Goal: Book appointment/travel/reservation

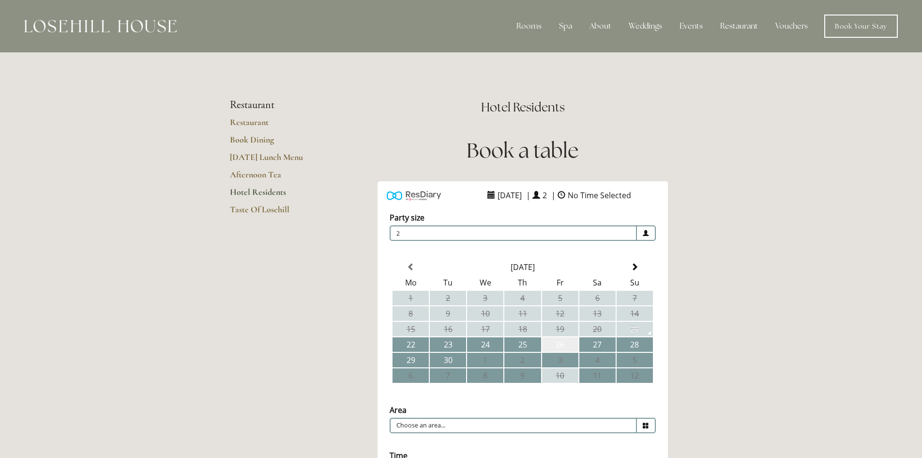
click at [556, 343] on td "26" at bounding box center [560, 344] width 36 height 15
click at [605, 344] on td "27" at bounding box center [598, 344] width 36 height 15
click at [559, 346] on td "26" at bounding box center [560, 344] width 36 height 15
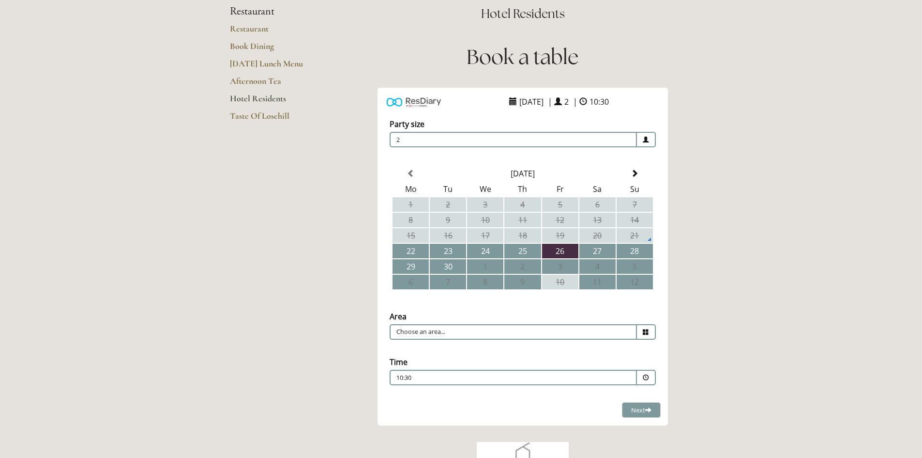
scroll to position [97, 0]
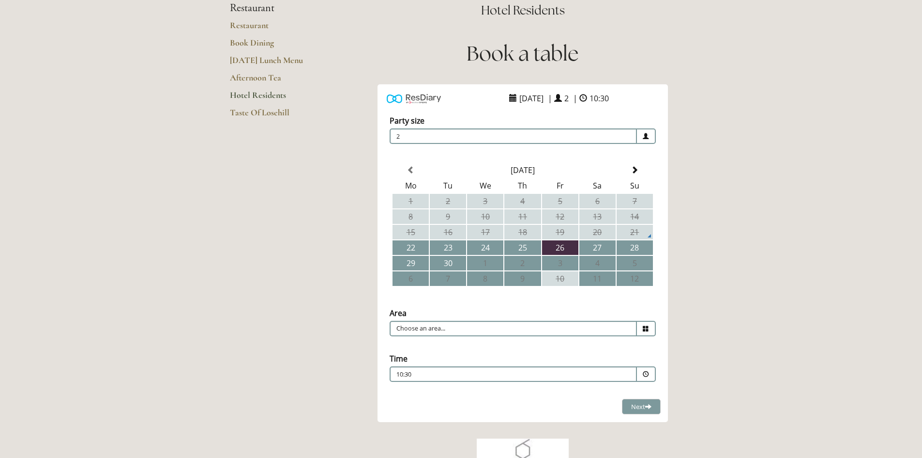
click at [648, 327] on icon at bounding box center [646, 328] width 6 height 6
click at [410, 344] on li "Restaurant" at bounding box center [519, 343] width 258 height 14
type input "Restaurant"
click at [648, 373] on span at bounding box center [646, 374] width 6 height 6
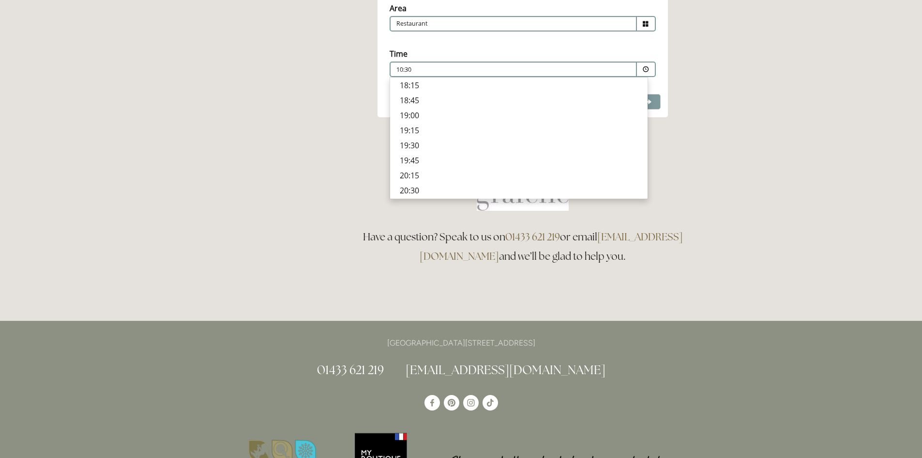
scroll to position [387, 0]
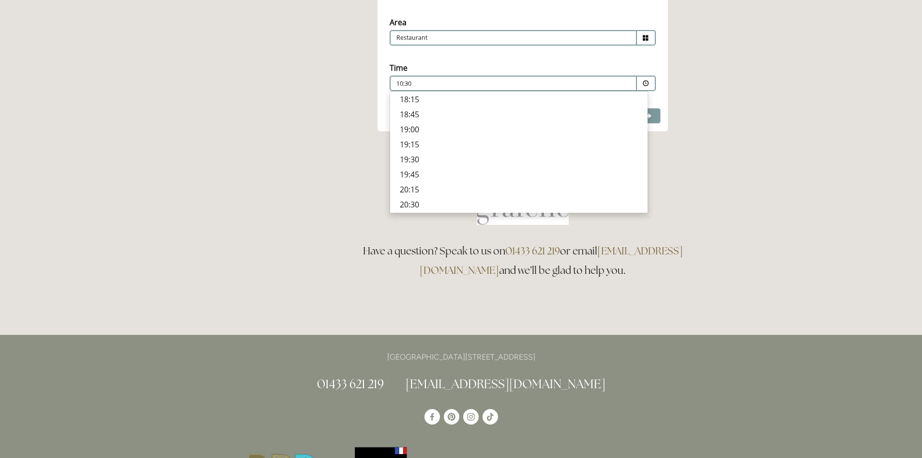
click at [407, 142] on p "19:15" at bounding box center [519, 144] width 238 height 11
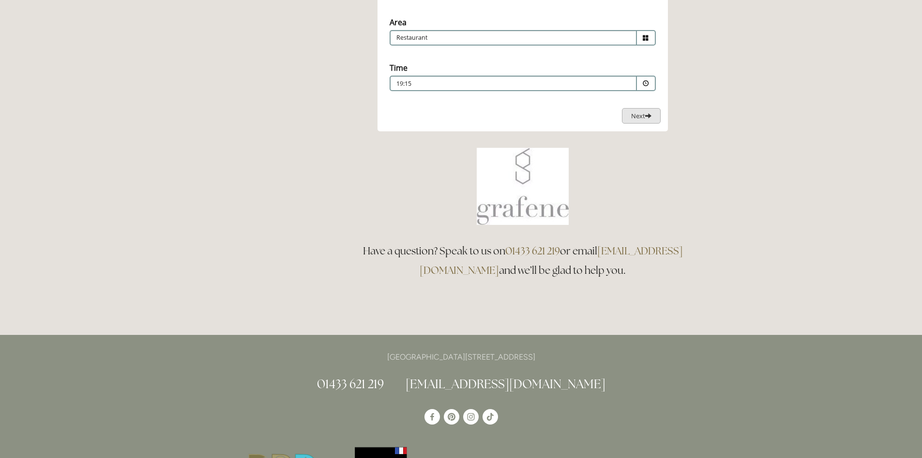
click at [641, 117] on span "Next" at bounding box center [641, 115] width 20 height 9
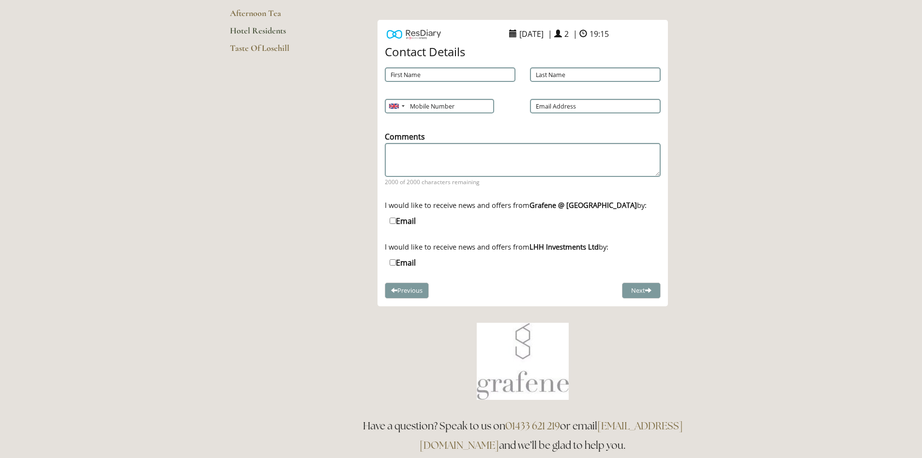
scroll to position [142, 0]
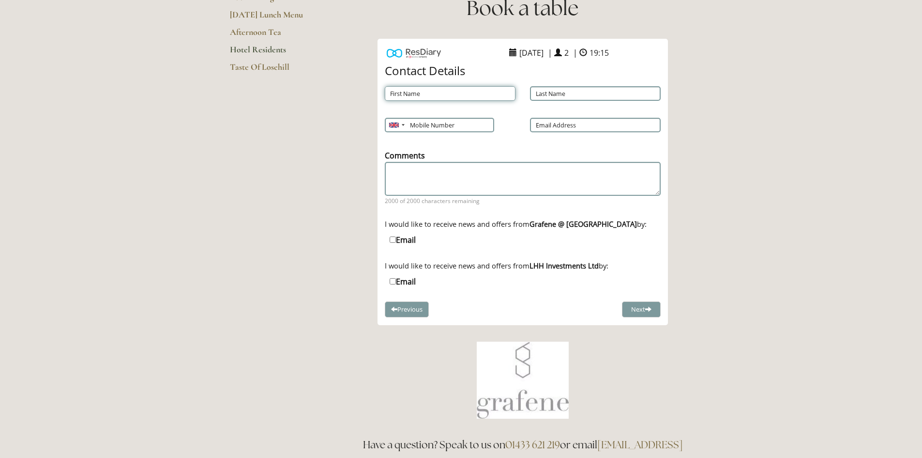
click at [428, 95] on input "First Name" at bounding box center [450, 93] width 131 height 15
type input "DEE"
type input "[PERSON_NAME]"
type input "07881783037"
type input "[EMAIL_ADDRESS][DOMAIN_NAME]"
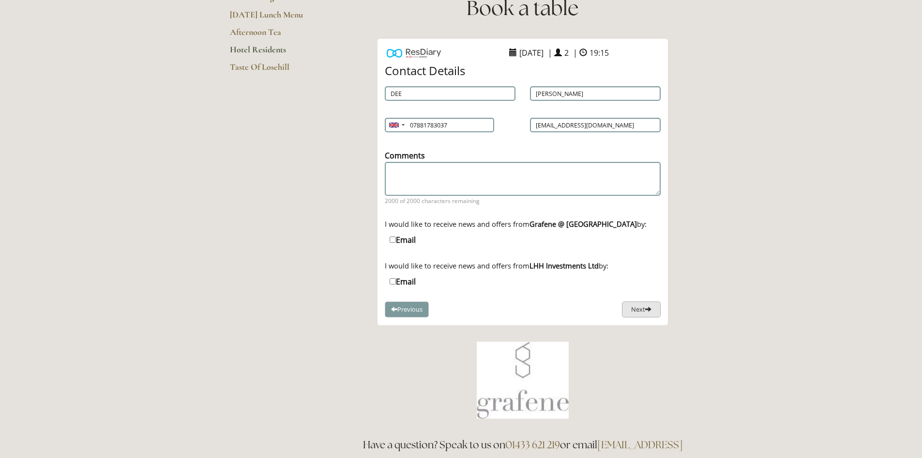
click at [636, 309] on button "Next" at bounding box center [641, 309] width 39 height 16
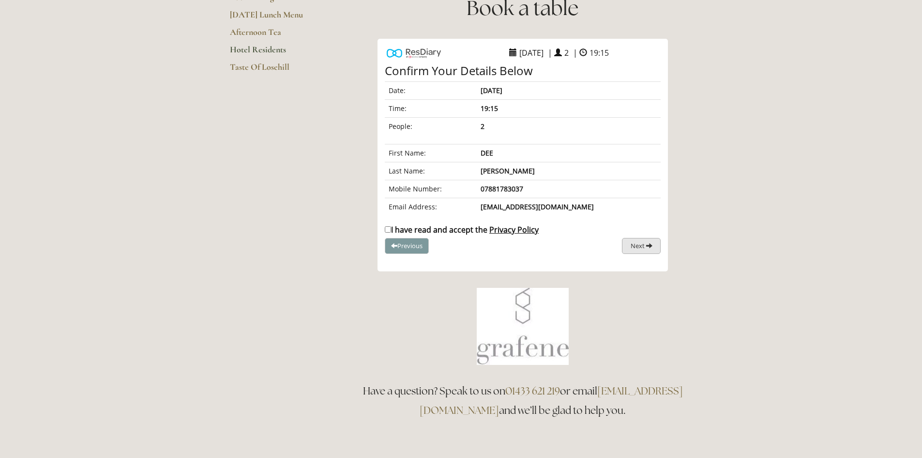
click at [640, 246] on span "Next" at bounding box center [638, 245] width 14 height 9
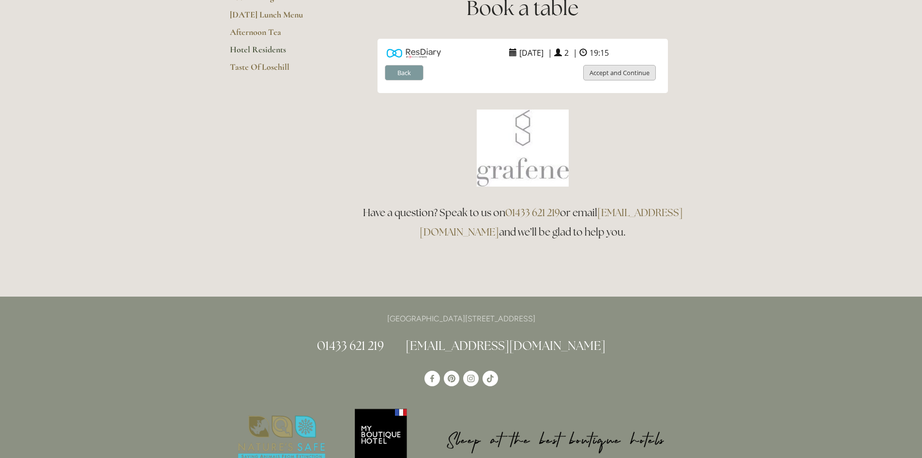
click at [612, 76] on button "Accept and Continue" at bounding box center [619, 73] width 73 height 16
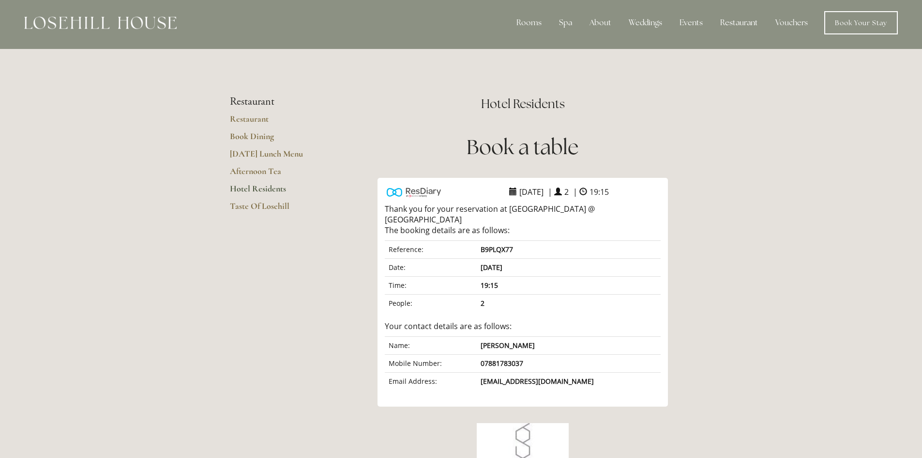
scroll to position [0, 0]
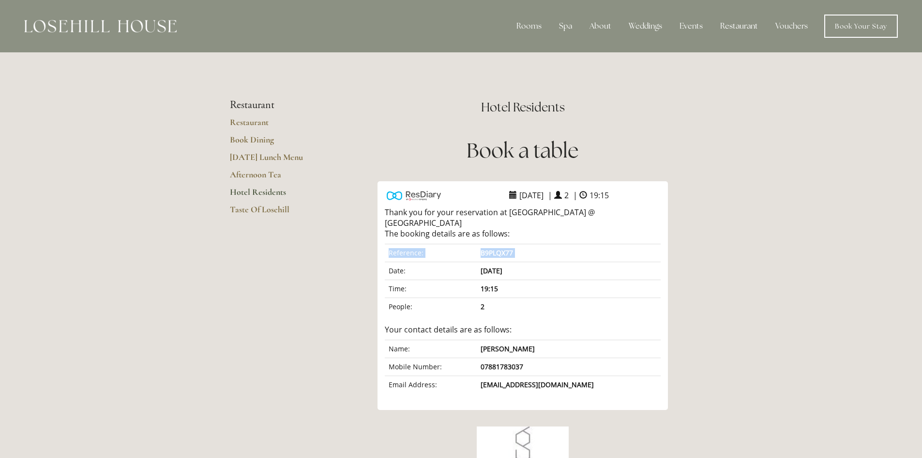
drag, startPoint x: 377, startPoint y: 182, endPoint x: 385, endPoint y: 252, distance: 70.2
click at [385, 252] on div "ResDiary Widget 26 September 2025 | 2 | 19:15 Choose a Venue" at bounding box center [522, 295] width 339 height 229
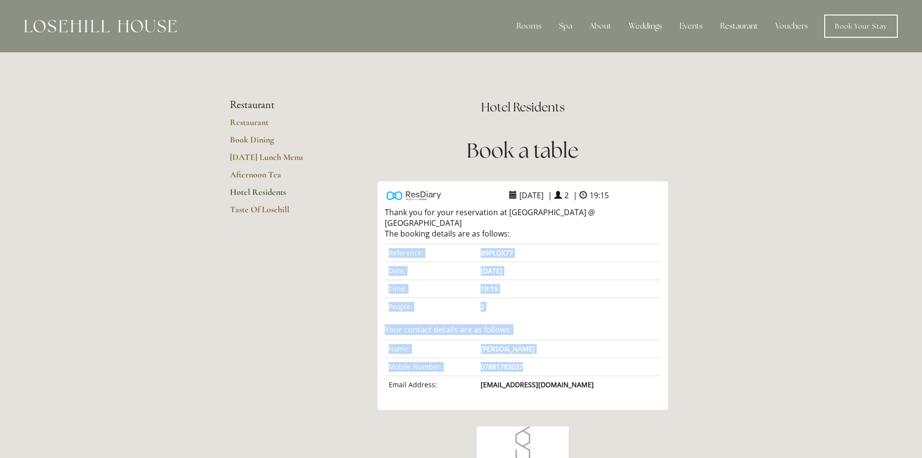
drag, startPoint x: 380, startPoint y: 181, endPoint x: 616, endPoint y: 354, distance: 292.6
click at [616, 354] on div "26 September 2025 | 2 | 19:15 Choose a Venue" at bounding box center [523, 295] width 290 height 229
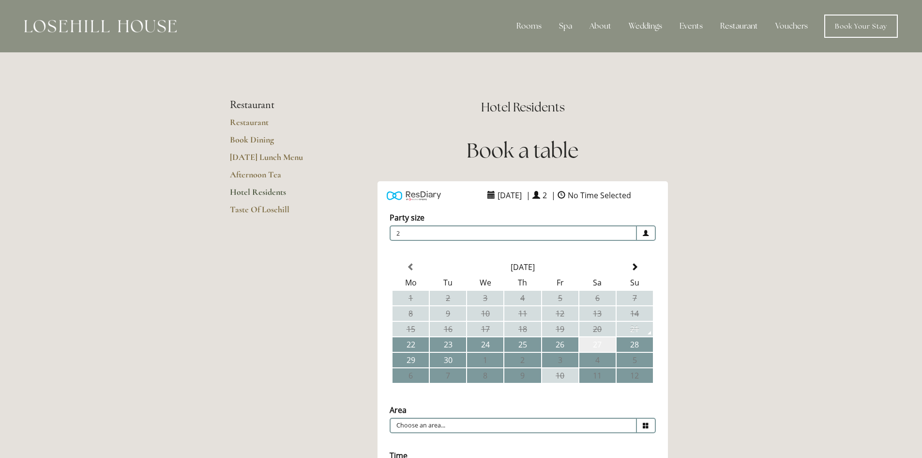
click at [596, 343] on td "27" at bounding box center [598, 344] width 36 height 15
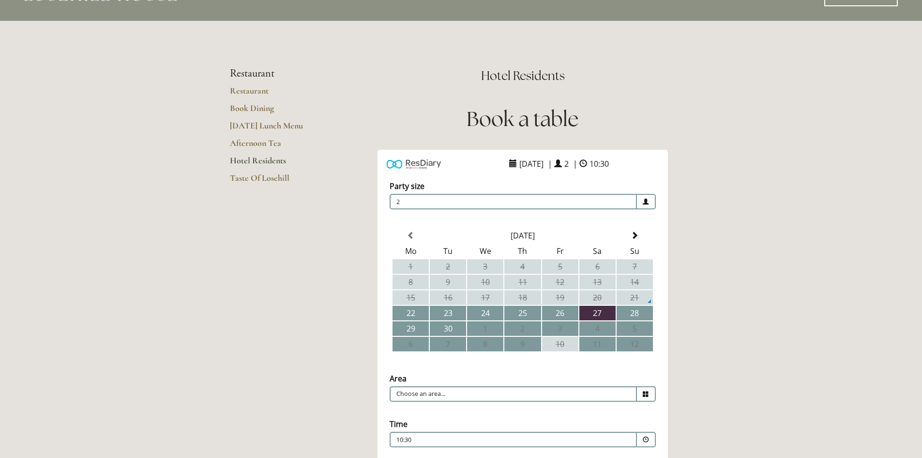
scroll to position [48, 0]
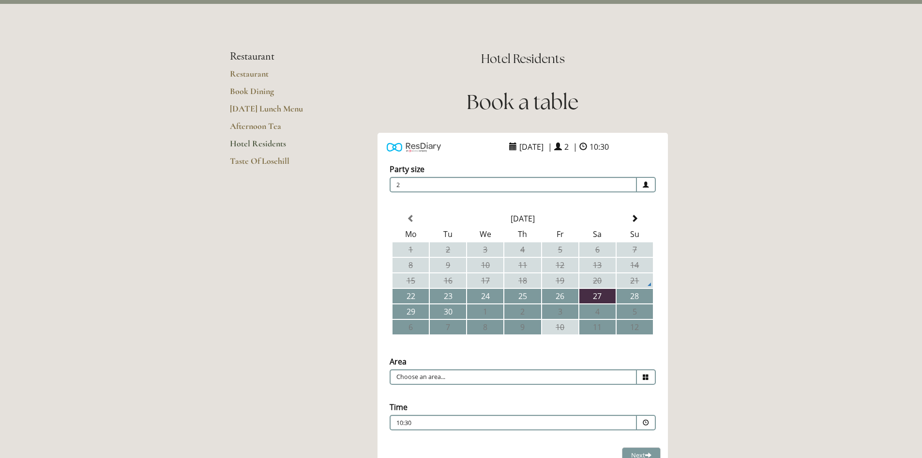
click at [646, 377] on icon at bounding box center [646, 377] width 6 height 6
click at [425, 391] on li "Restaurant" at bounding box center [519, 392] width 258 height 14
type input "Restaurant"
click at [645, 420] on span at bounding box center [646, 422] width 6 height 6
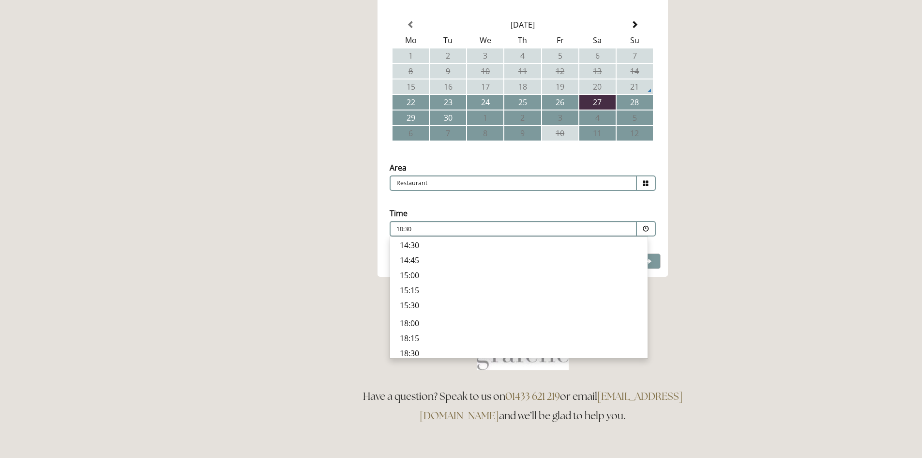
scroll to position [293, 0]
click at [408, 303] on p "18:30" at bounding box center [519, 304] width 238 height 11
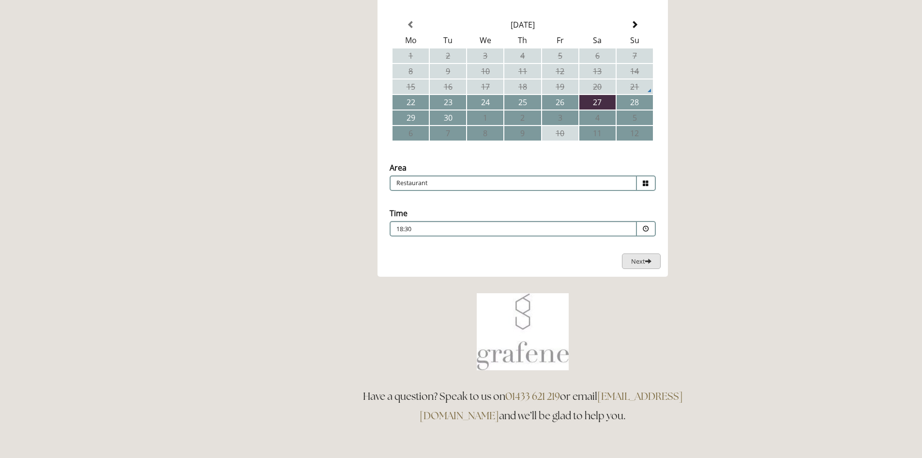
click at [633, 262] on span "Next" at bounding box center [641, 261] width 20 height 9
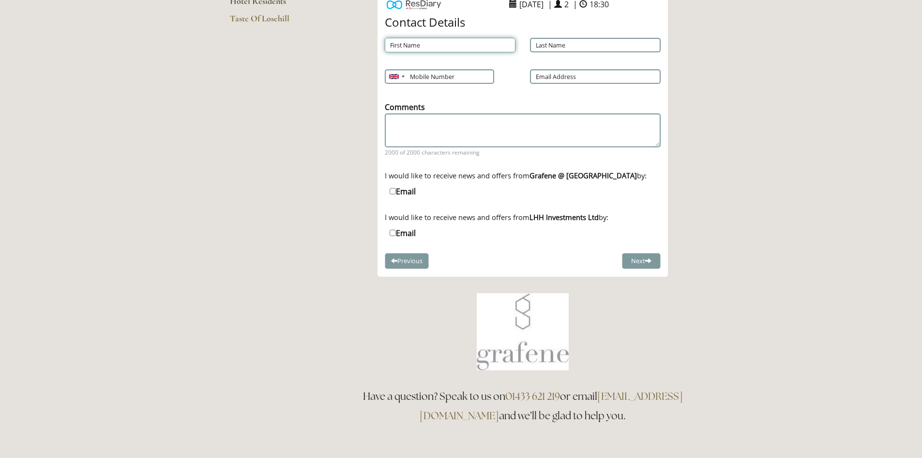
click at [446, 44] on input "First Name" at bounding box center [450, 45] width 131 height 15
type input "DEE"
type input "[PERSON_NAME]"
type input "07881783037"
type input "[EMAIL_ADDRESS][DOMAIN_NAME]"
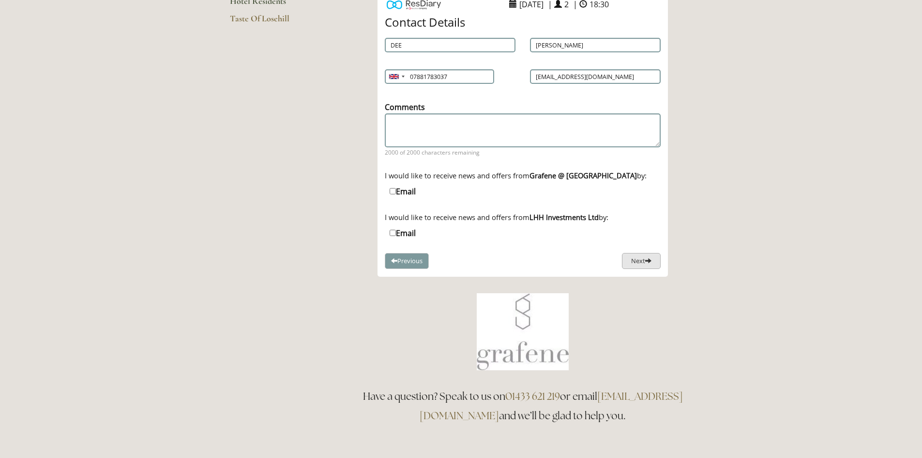
click at [639, 262] on button "Next" at bounding box center [641, 261] width 39 height 16
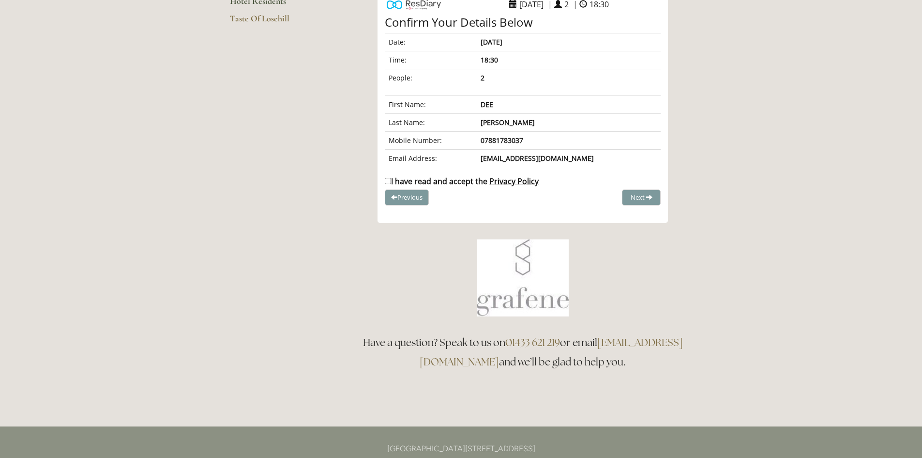
click at [389, 177] on label "I have read and accept the Privacy Policy" at bounding box center [462, 181] width 154 height 11
click at [389, 178] on input "I have read and accept the Privacy Policy" at bounding box center [388, 181] width 6 height 6
checkbox input "true"
click at [606, 201] on span "Complete Booking" at bounding box center [620, 197] width 53 height 9
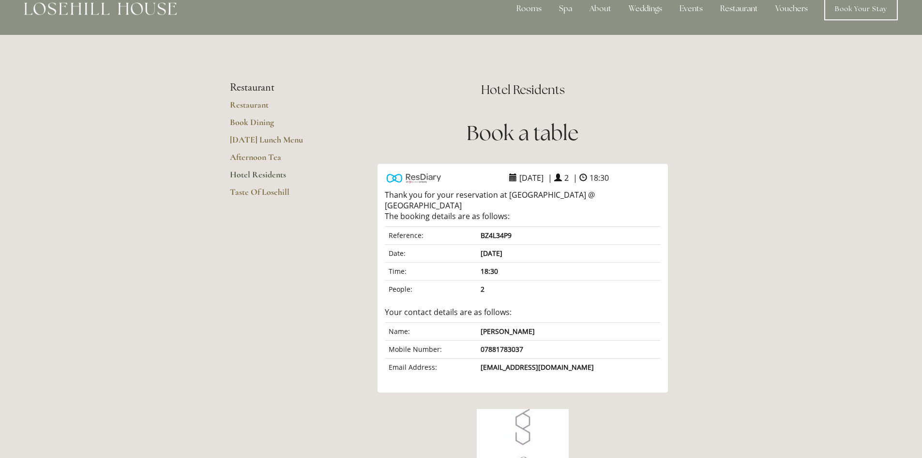
scroll to position [0, 0]
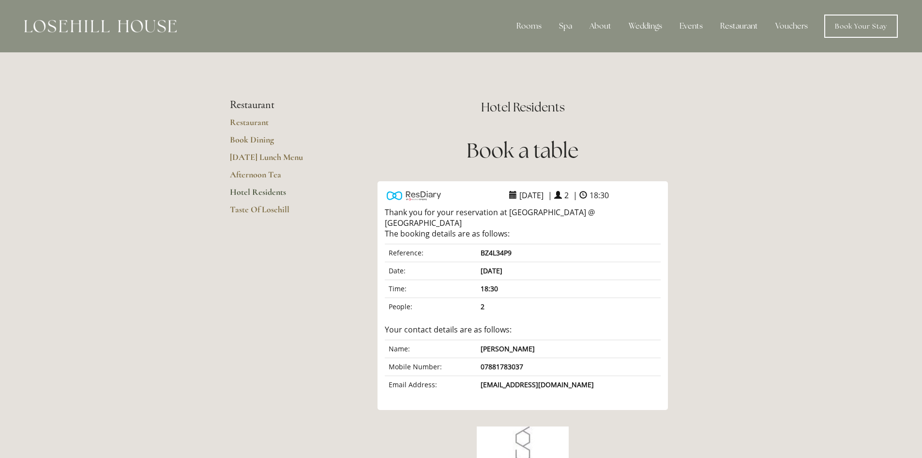
drag, startPoint x: 381, startPoint y: 234, endPoint x: 381, endPoint y: 253, distance: 18.4
click at [381, 253] on div "Choose a Venue Party size Adults 2 1 2 3 4 5 6" at bounding box center [523, 302] width 290 height 200
drag, startPoint x: 794, startPoint y: 196, endPoint x: 789, endPoint y: 200, distance: 6.2
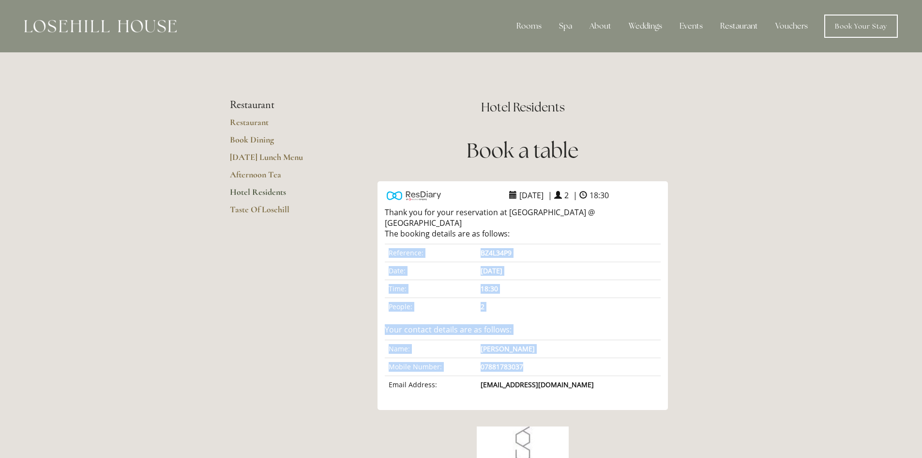
drag, startPoint x: 386, startPoint y: 235, endPoint x: 547, endPoint y: 360, distance: 203.2
click at [547, 360] on div "Reference: BZ4L34P9 Date: 27 September 2025 Time: 18:30 People: 2 Your contact …" at bounding box center [523, 300] width 276 height 186
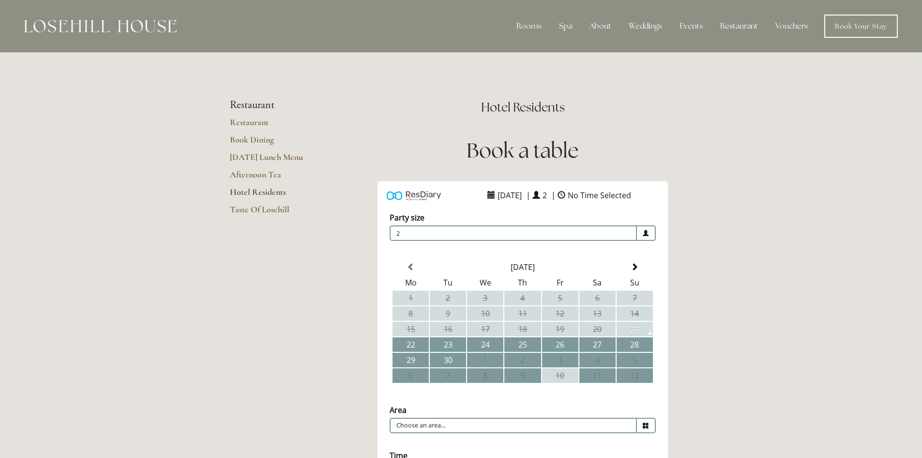
click at [648, 424] on icon at bounding box center [646, 425] width 6 height 6
click at [643, 424] on icon at bounding box center [646, 425] width 6 height 6
click at [647, 426] on icon at bounding box center [646, 425] width 6 height 6
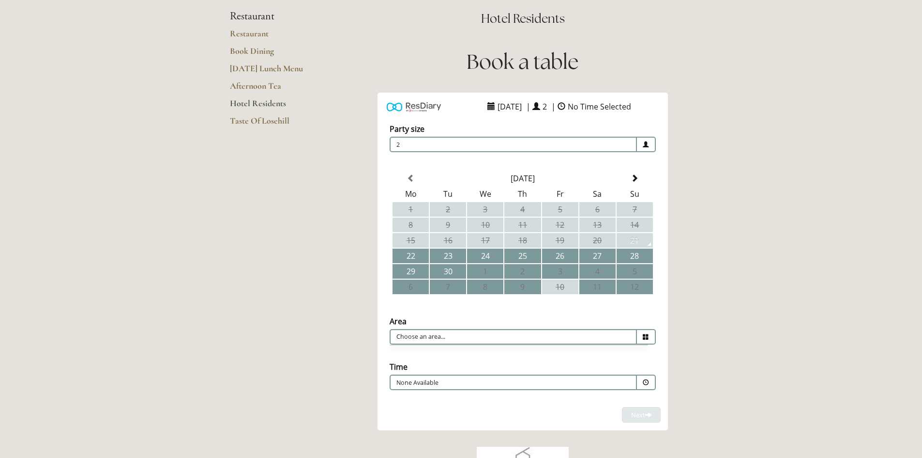
scroll to position [97, 0]
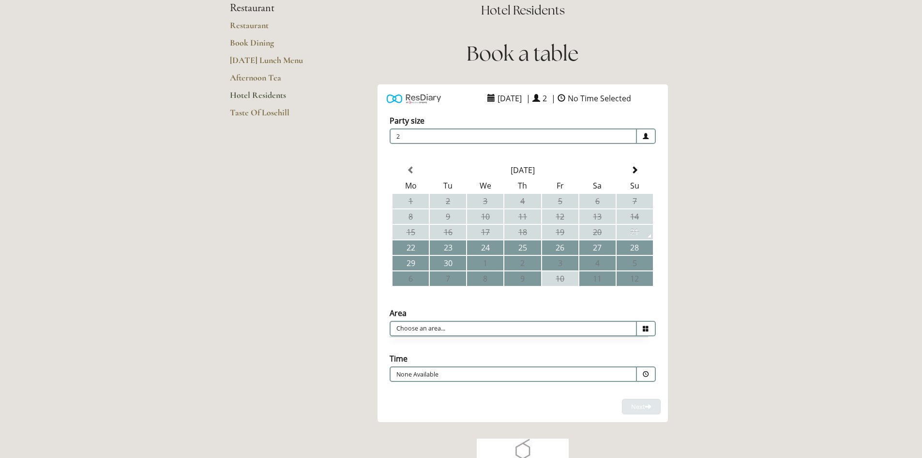
click at [643, 328] on icon at bounding box center [646, 328] width 6 height 6
click at [635, 250] on td "28" at bounding box center [635, 247] width 36 height 15
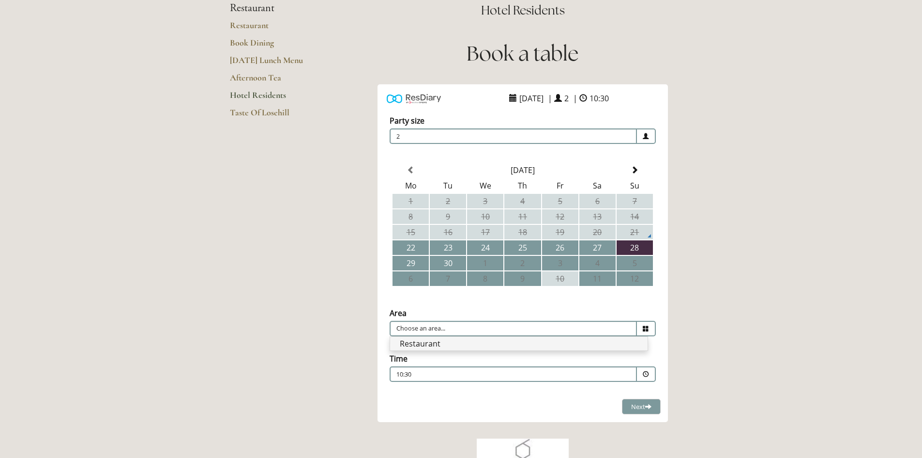
click at [430, 344] on li "Restaurant" at bounding box center [519, 343] width 258 height 14
type input "Restaurant"
click at [645, 373] on span at bounding box center [646, 374] width 6 height 6
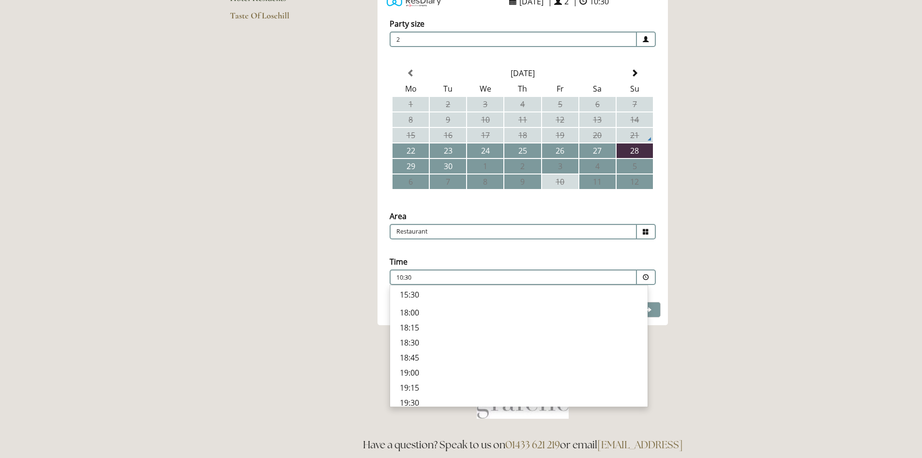
scroll to position [310, 0]
click at [405, 380] on p "19:15" at bounding box center [519, 381] width 238 height 11
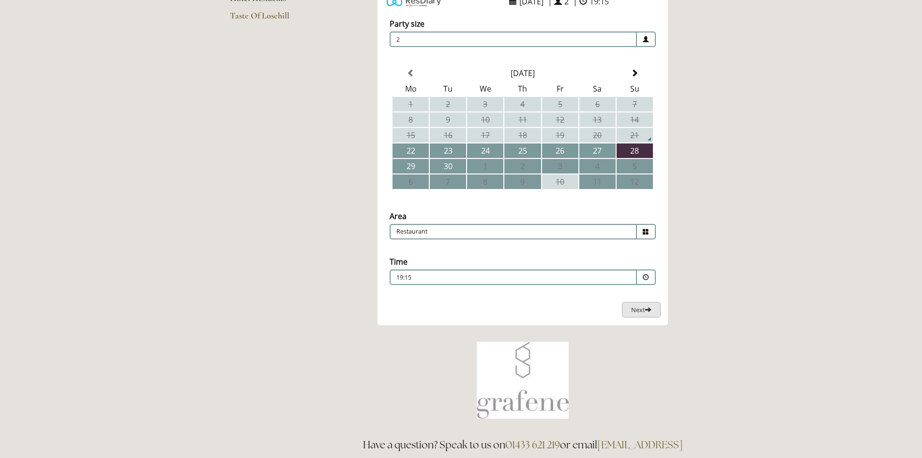
click at [644, 312] on span "Next" at bounding box center [641, 309] width 20 height 9
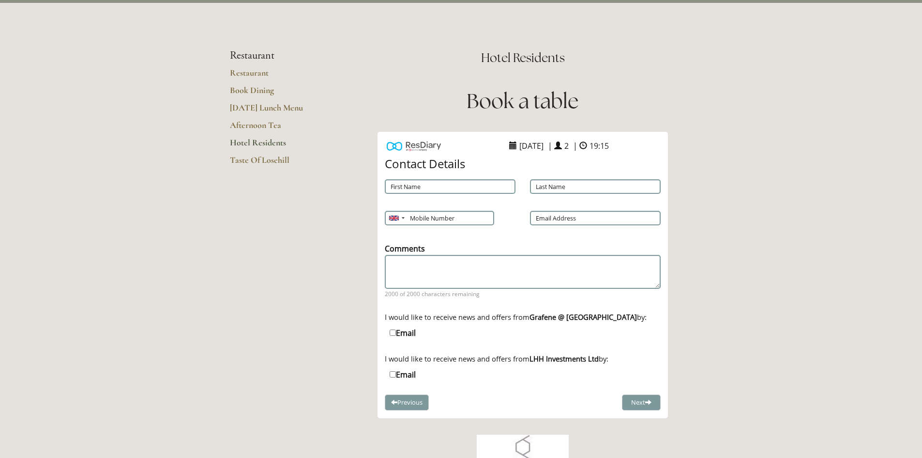
scroll to position [48, 0]
click at [445, 187] on input "First Name" at bounding box center [450, 187] width 131 height 15
type input "DEE"
type input "[PERSON_NAME]"
type input "07881783037"
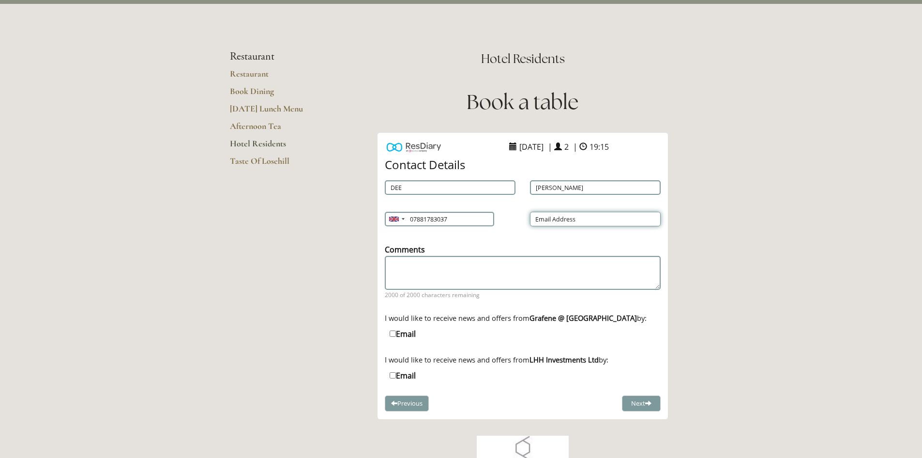
type input "[EMAIL_ADDRESS][DOMAIN_NAME]"
click at [643, 405] on button "Next" at bounding box center [641, 403] width 39 height 16
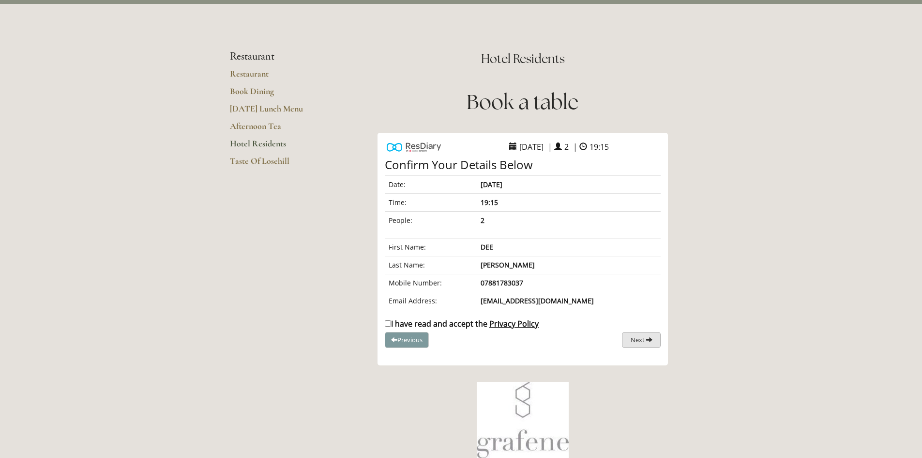
click at [639, 338] on span "Next" at bounding box center [638, 339] width 14 height 9
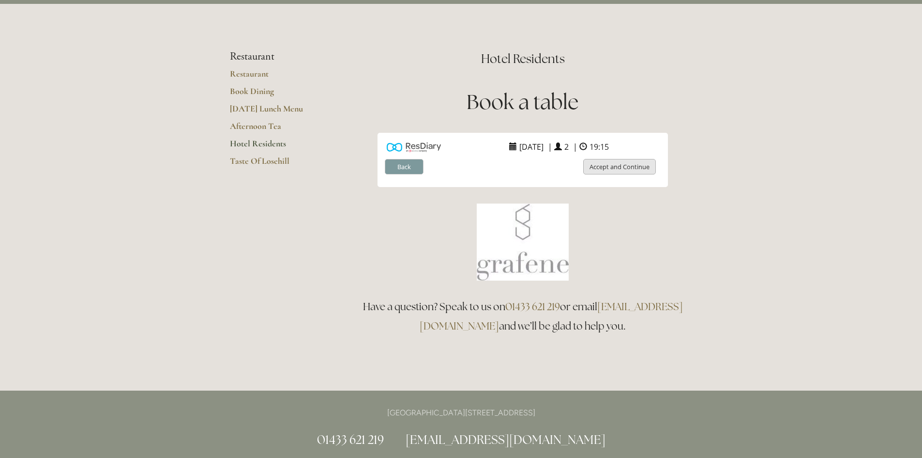
click at [613, 168] on button "Accept and Continue" at bounding box center [619, 167] width 73 height 16
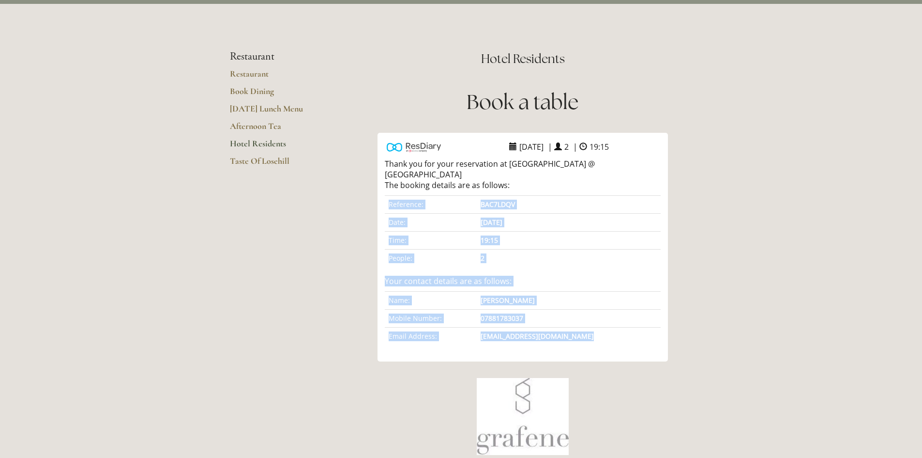
drag, startPoint x: 387, startPoint y: 157, endPoint x: 554, endPoint y: 319, distance: 232.8
click at [558, 331] on div "Choose a Venue Party size Adults 2 1 2 3 4 5 6" at bounding box center [523, 254] width 290 height 200
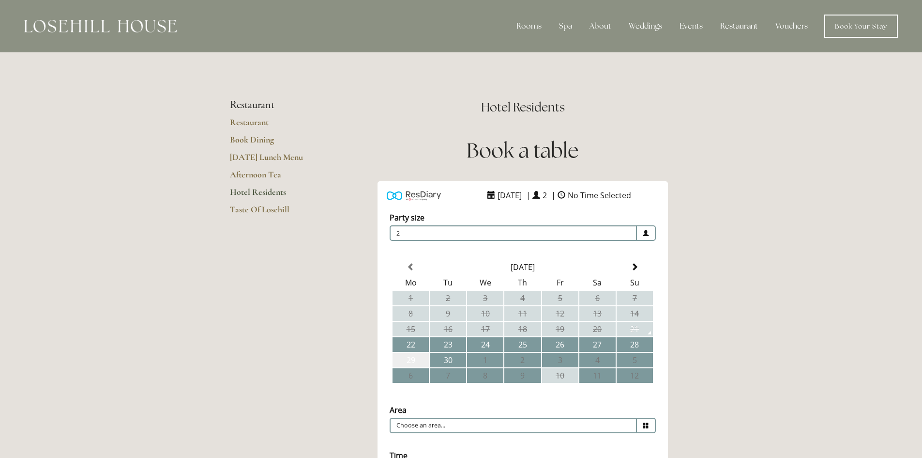
click at [409, 358] on td "29" at bounding box center [411, 359] width 36 height 15
click at [643, 424] on icon at bounding box center [646, 425] width 6 height 6
click at [422, 437] on li "Restaurant" at bounding box center [519, 440] width 258 height 14
type input "Restaurant"
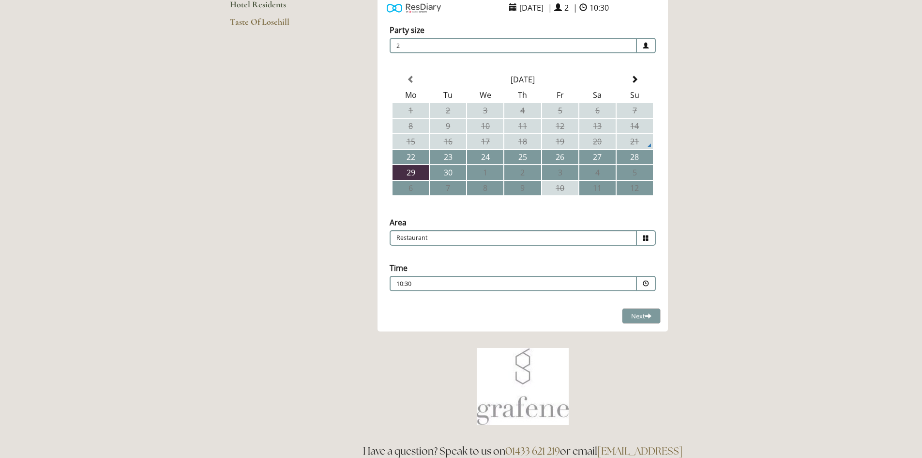
scroll to position [194, 0]
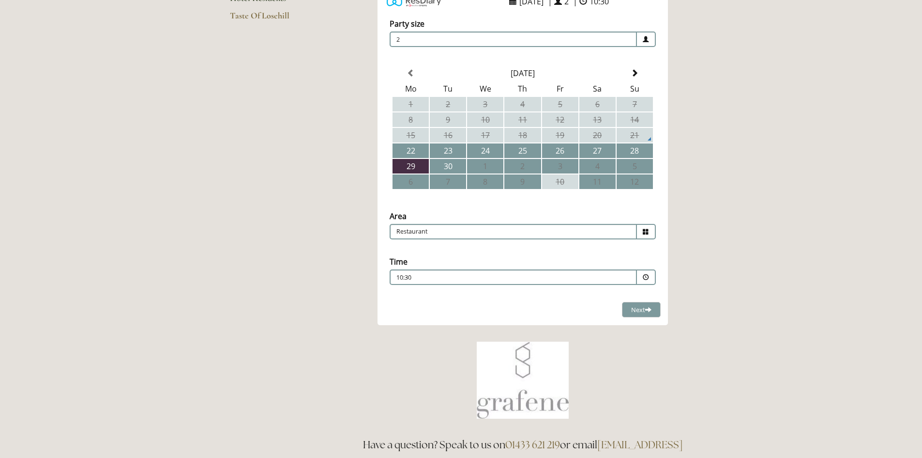
click at [645, 277] on span at bounding box center [646, 277] width 6 height 6
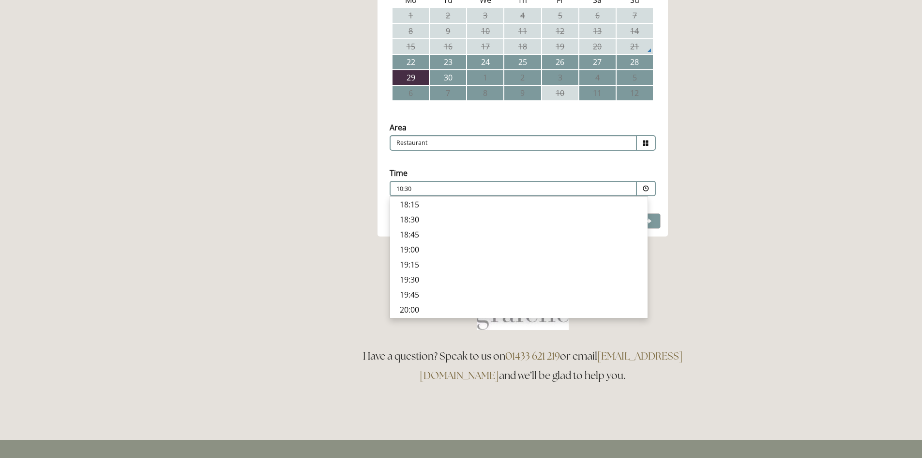
scroll to position [290, 0]
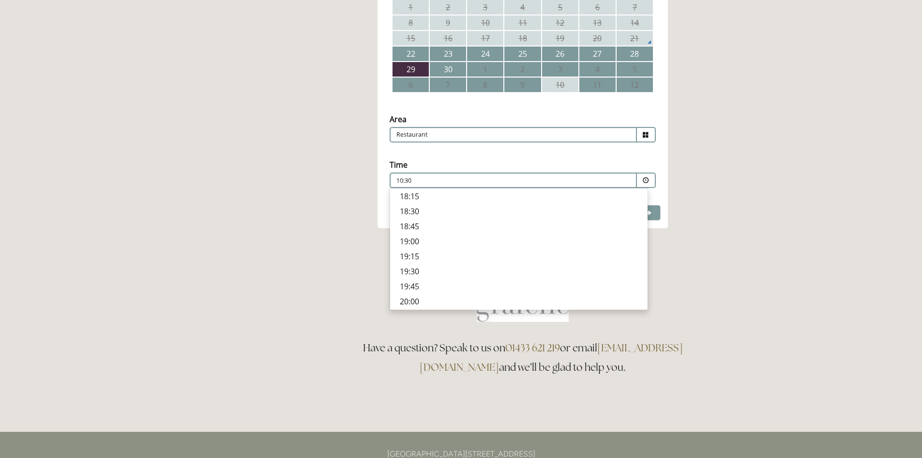
click at [407, 255] on p "19:15" at bounding box center [519, 256] width 238 height 11
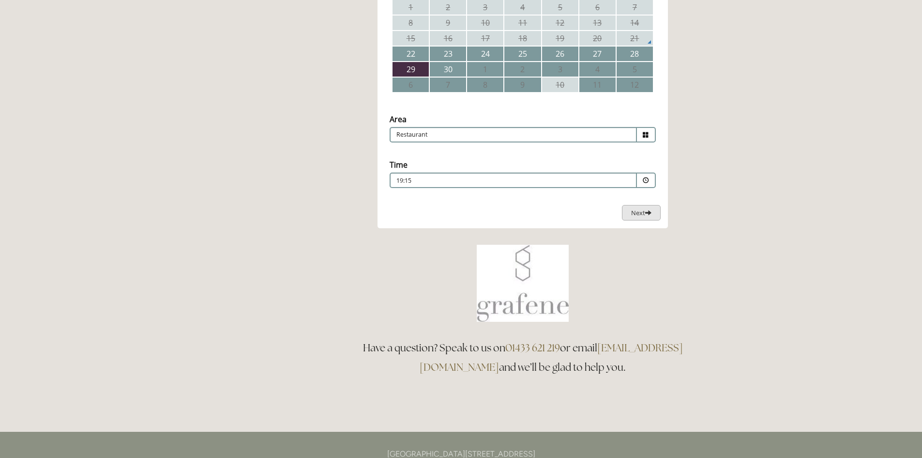
click at [640, 213] on span "Next" at bounding box center [641, 212] width 20 height 9
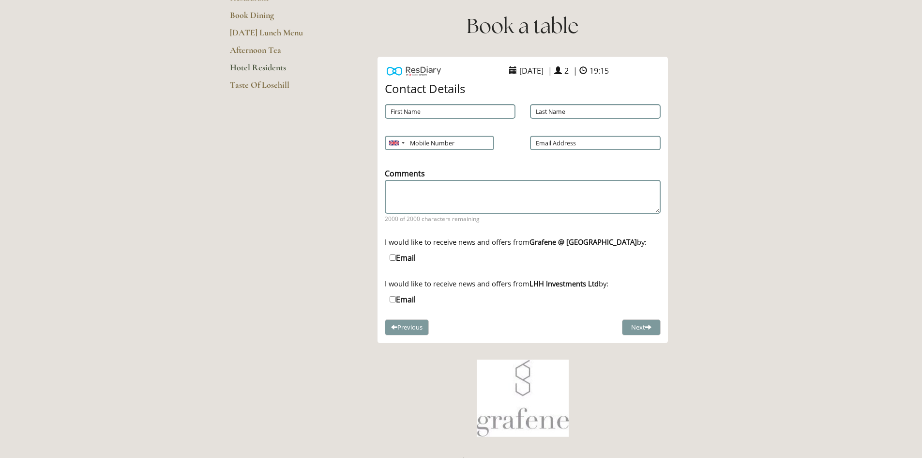
scroll to position [94, 0]
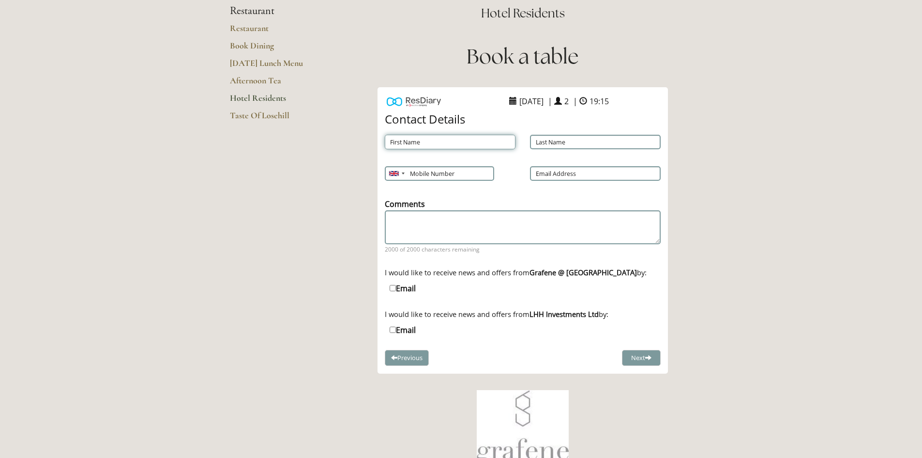
click at [417, 139] on input "First Name" at bounding box center [450, 142] width 131 height 15
type input "DEE"
type input "[PERSON_NAME]"
type input "07881783037"
type input "[EMAIL_ADDRESS][DOMAIN_NAME]"
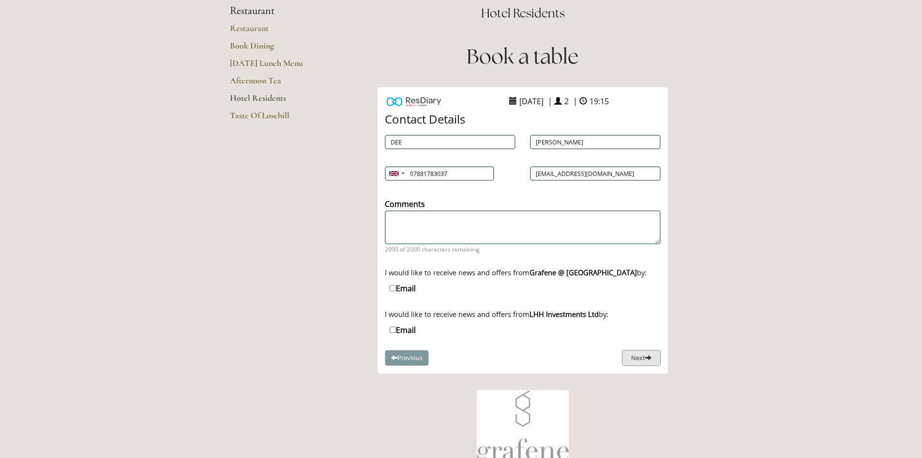
click at [639, 356] on button "Next" at bounding box center [641, 358] width 39 height 16
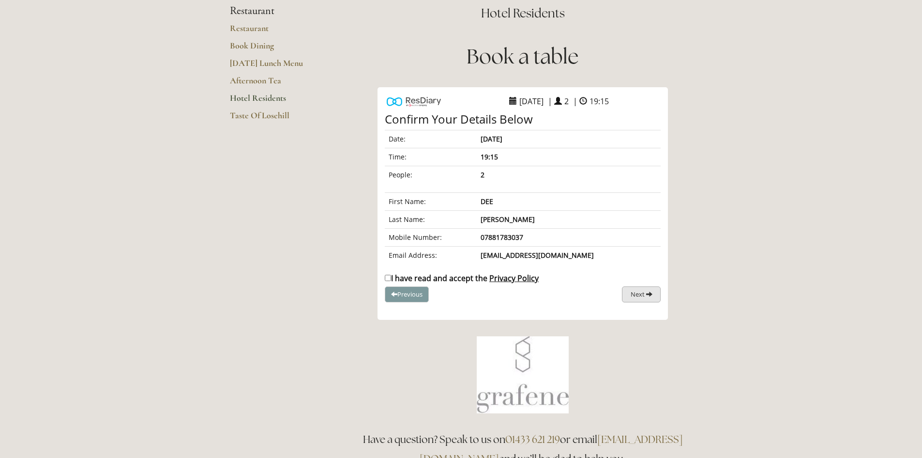
click at [637, 294] on span "Next" at bounding box center [638, 294] width 14 height 9
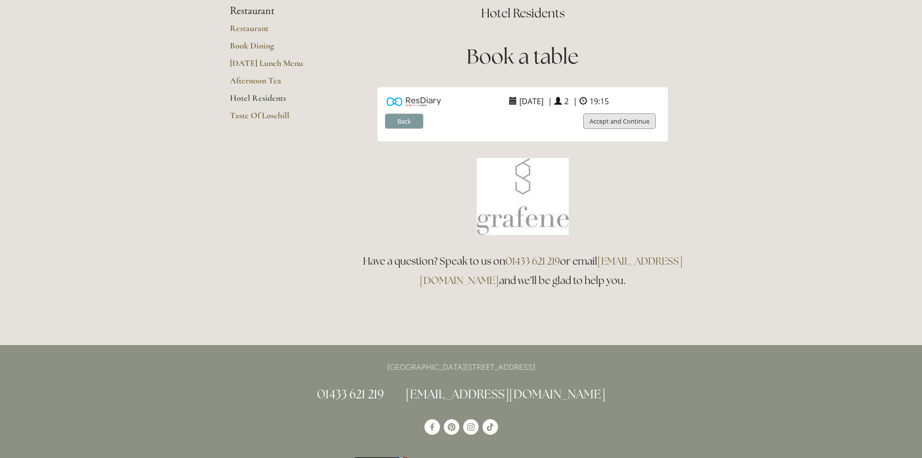
drag, startPoint x: 606, startPoint y: 119, endPoint x: 609, endPoint y: 132, distance: 12.9
click at [607, 119] on button "Accept and Continue" at bounding box center [619, 121] width 73 height 16
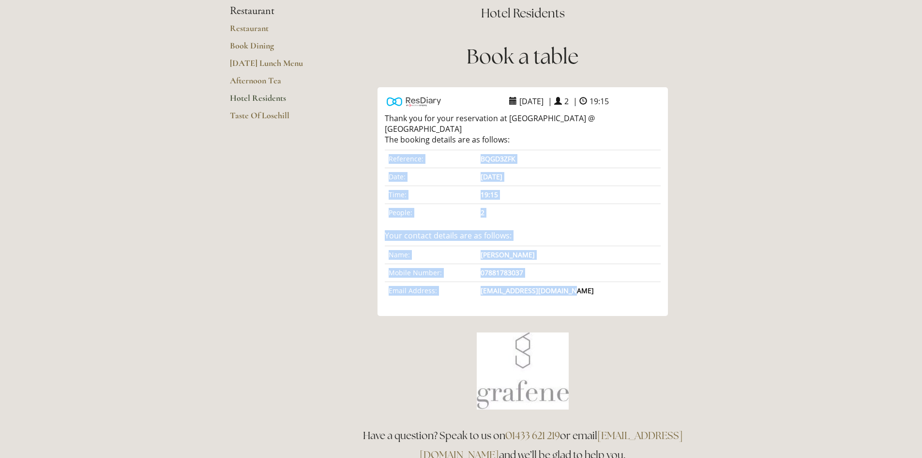
drag, startPoint x: 385, startPoint y: 138, endPoint x: 605, endPoint y: 281, distance: 262.3
click at [604, 281] on div "Reference: BQGD3ZFK Date: 29 September 2025 Time: 19:15 People: 2 Your contact …" at bounding box center [523, 206] width 276 height 186
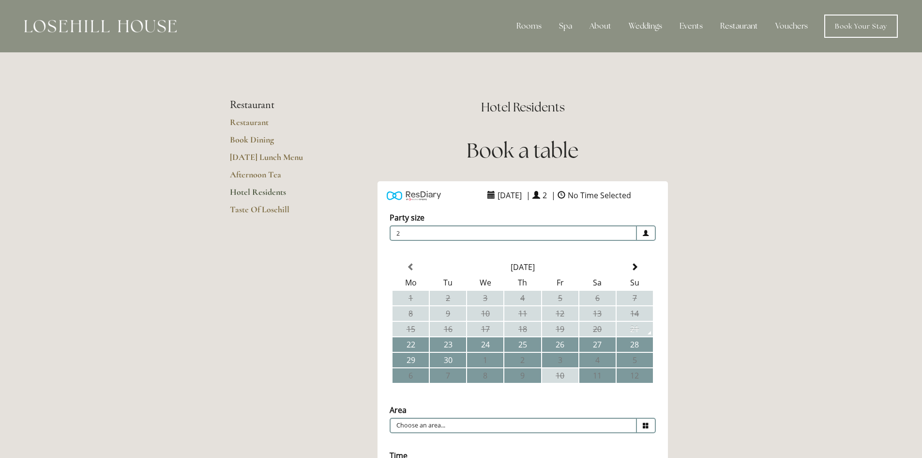
click at [646, 424] on icon at bounding box center [646, 425] width 6 height 6
click at [646, 423] on icon at bounding box center [646, 425] width 6 height 6
click at [560, 343] on td "26" at bounding box center [560, 344] width 36 height 15
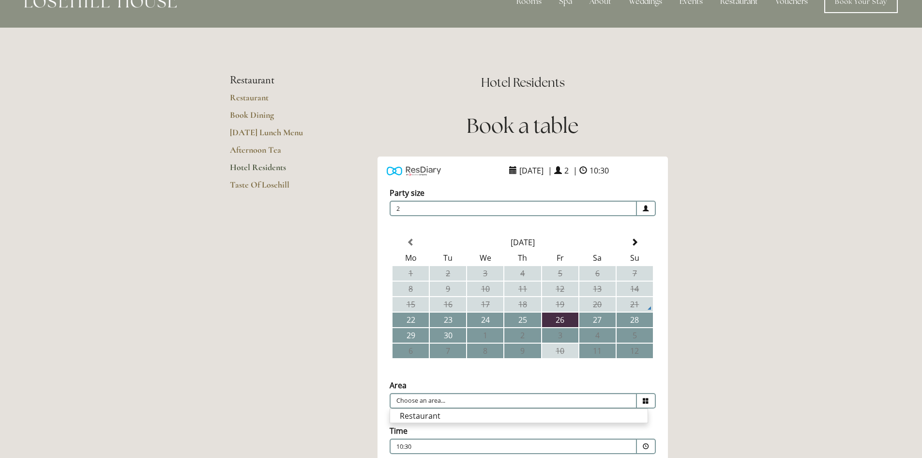
scroll to position [48, 0]
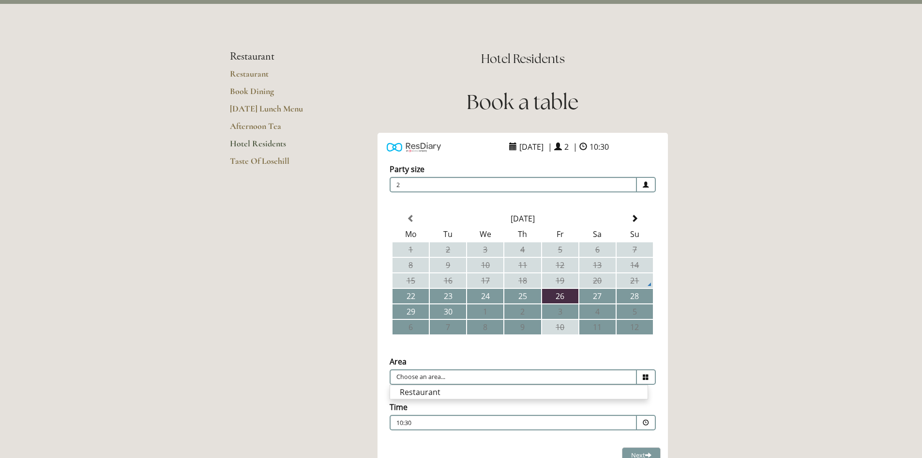
drag, startPoint x: 412, startPoint y: 387, endPoint x: 425, endPoint y: 391, distance: 14.0
click at [412, 387] on li "Restaurant" at bounding box center [519, 392] width 258 height 14
type input "Restaurant"
click at [646, 422] on span at bounding box center [646, 422] width 6 height 6
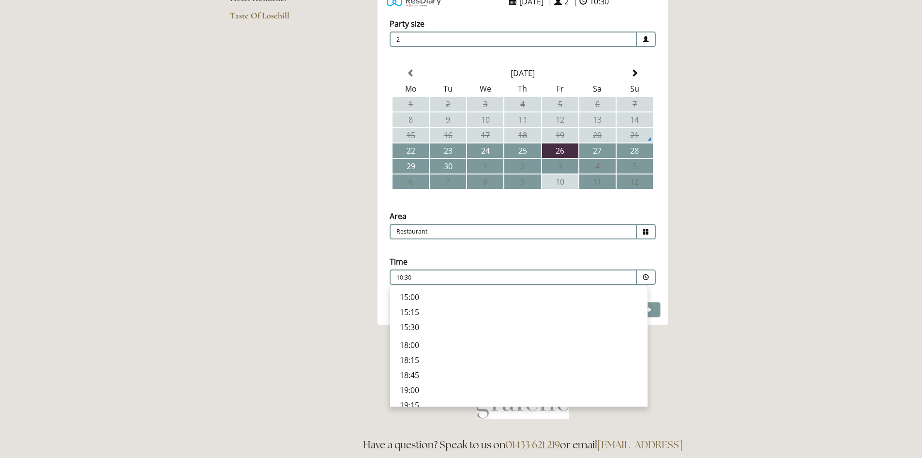
scroll to position [290, 0]
click at [409, 386] on p "19:15" at bounding box center [519, 385] width 238 height 11
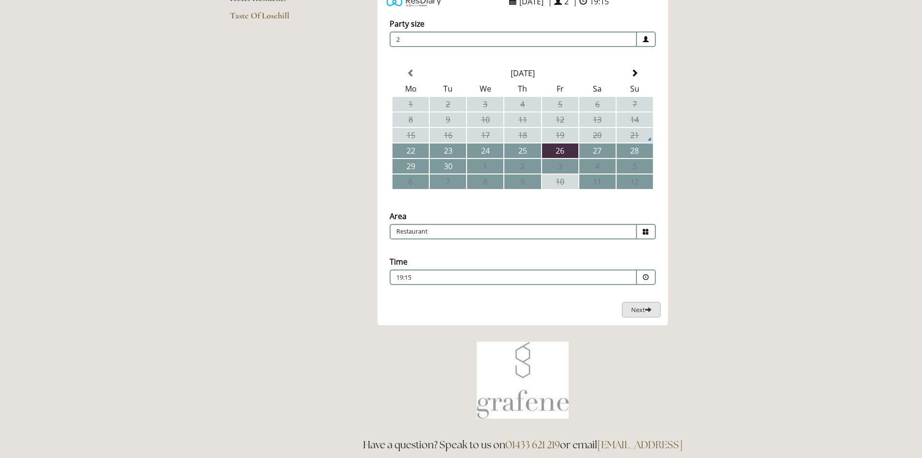
click at [641, 311] on span "Next" at bounding box center [641, 309] width 20 height 9
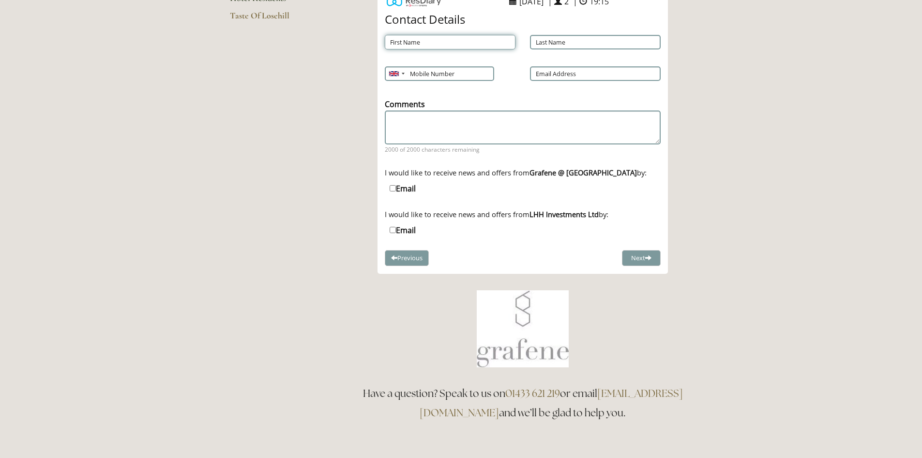
click at [409, 41] on input "First Name" at bounding box center [450, 42] width 131 height 15
type input "DEE"
type input "[PERSON_NAME]"
type input "07881783037"
type input "[EMAIL_ADDRESS][DOMAIN_NAME]"
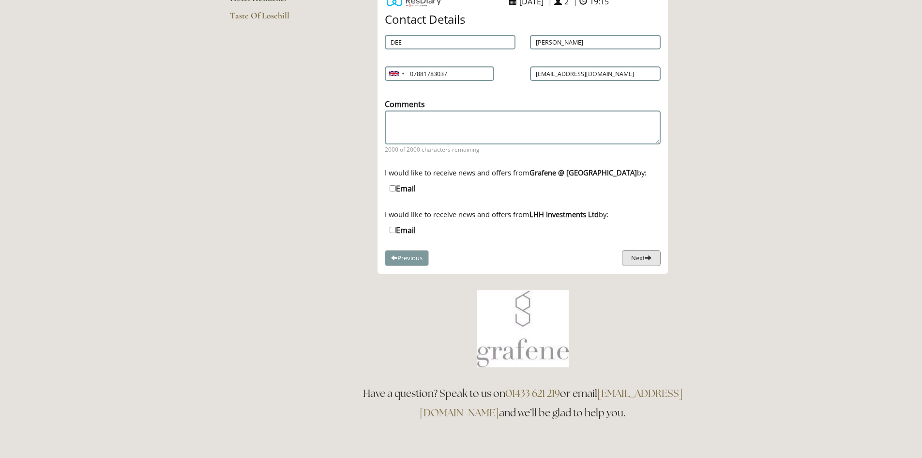
click at [640, 256] on button "Next" at bounding box center [641, 258] width 39 height 16
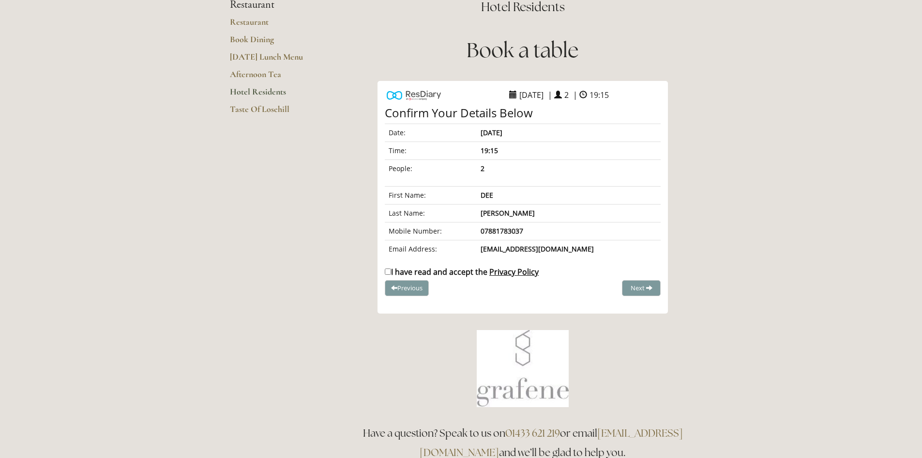
scroll to position [97, 0]
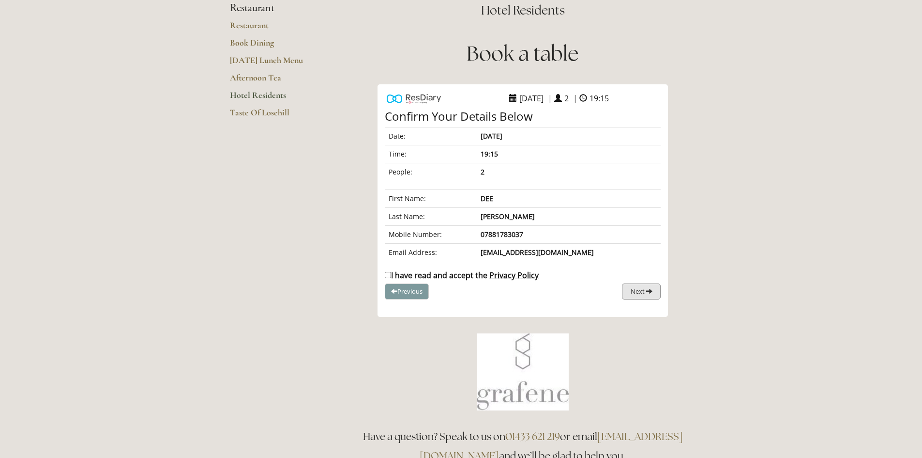
click at [643, 291] on span "Next" at bounding box center [638, 291] width 14 height 9
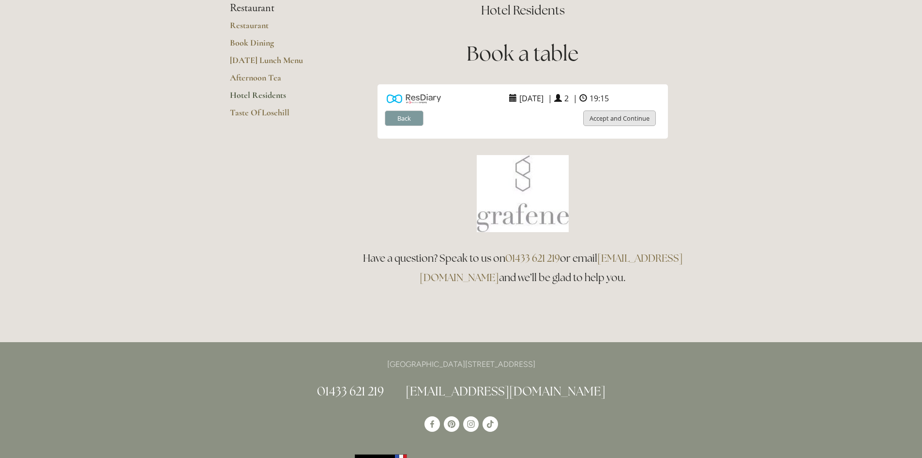
drag, startPoint x: 616, startPoint y: 117, endPoint x: 627, endPoint y: 154, distance: 38.9
click at [616, 117] on button "Accept and Continue" at bounding box center [619, 118] width 73 height 16
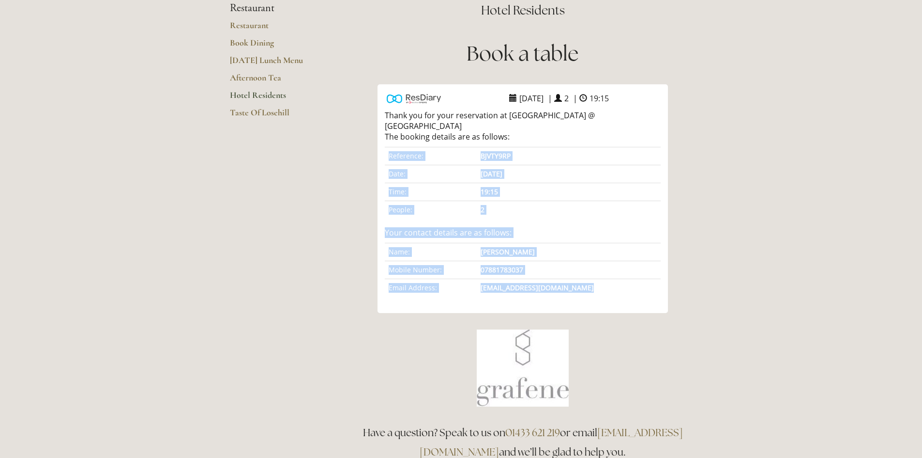
drag, startPoint x: 377, startPoint y: 115, endPoint x: 635, endPoint y: 297, distance: 316.1
click at [635, 297] on div "ResDiary Widget 26 September 2025 | 2 | 19:15 Choose a Venue" at bounding box center [522, 198] width 339 height 229
copy div "Reference: BJVTY9RP Date: 26 September 2025 Time: 19:15 People: 2 Your contact …"
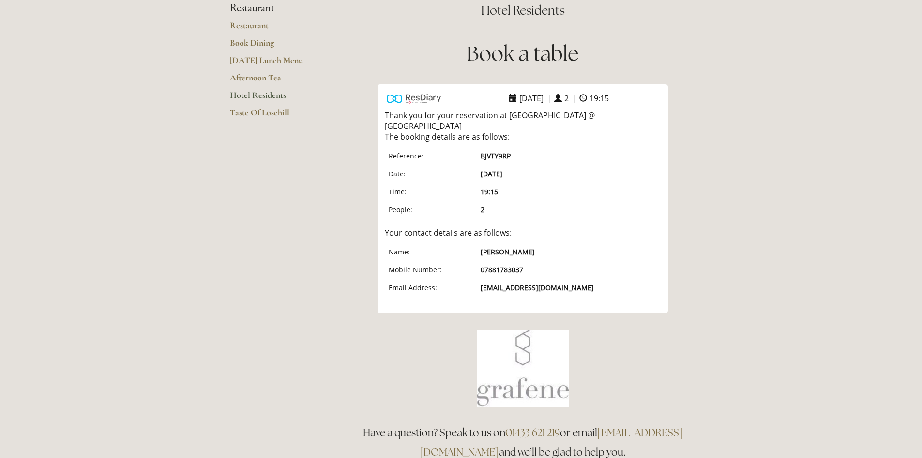
drag, startPoint x: 704, startPoint y: 254, endPoint x: 637, endPoint y: 314, distance: 90.9
click at [653, 329] on div at bounding box center [522, 367] width 339 height 77
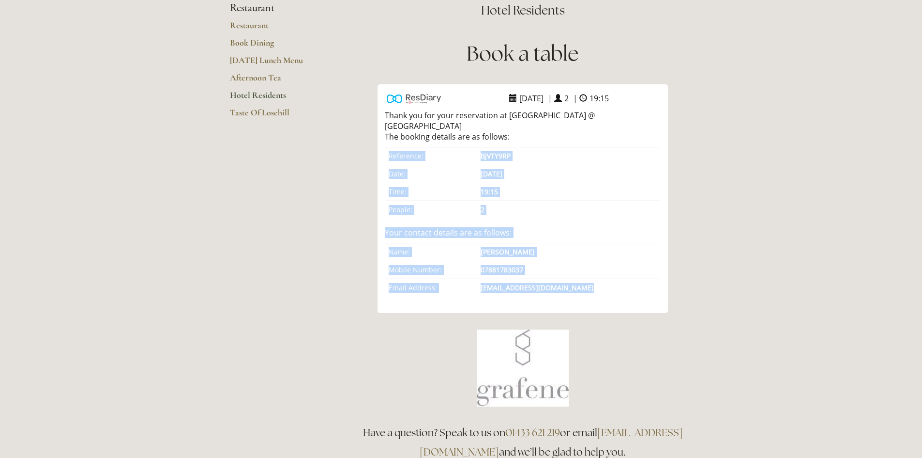
drag, startPoint x: 383, startPoint y: 117, endPoint x: 571, endPoint y: 285, distance: 252.0
click at [577, 291] on div "Choose a Venue Party size Adults 2 1 2 3 4 5 6" at bounding box center [523, 206] width 290 height 200
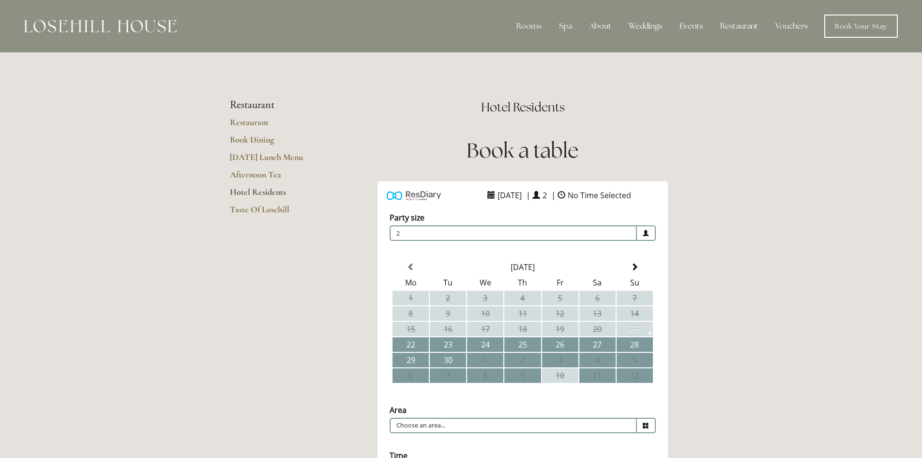
drag, startPoint x: 594, startPoint y: 344, endPoint x: 595, endPoint y: 351, distance: 7.4
click at [594, 344] on td "27" at bounding box center [598, 344] width 36 height 15
click at [648, 425] on icon at bounding box center [646, 425] width 6 height 6
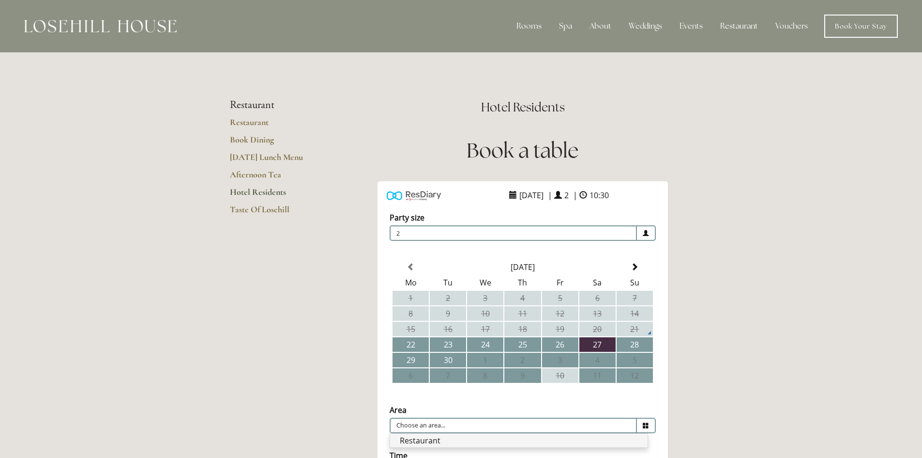
click at [412, 438] on li "Restaurant" at bounding box center [519, 440] width 258 height 14
type input "Restaurant"
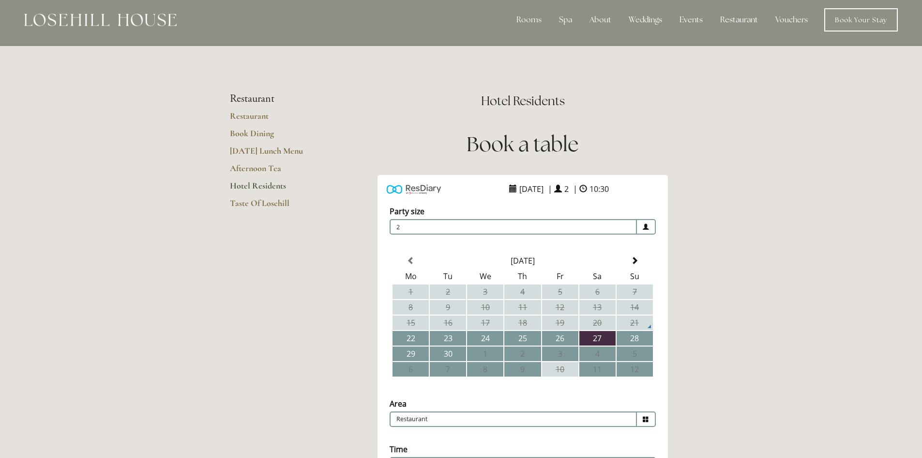
scroll to position [194, 0]
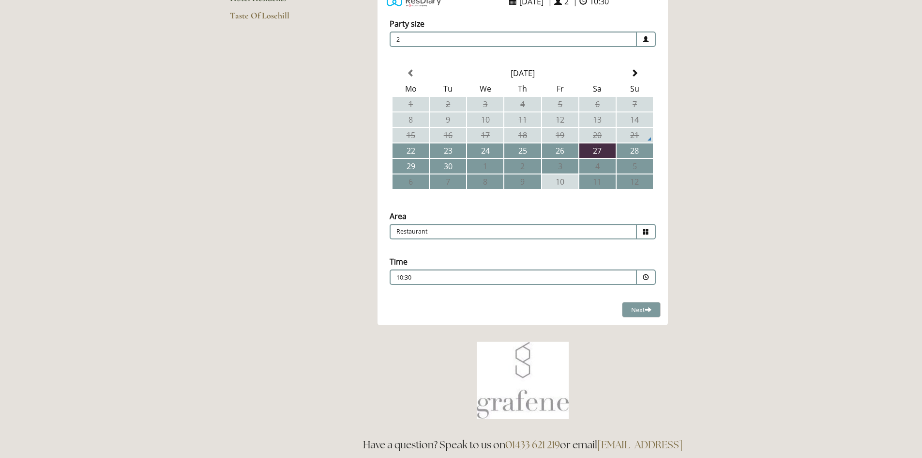
click at [647, 277] on span at bounding box center [646, 277] width 6 height 6
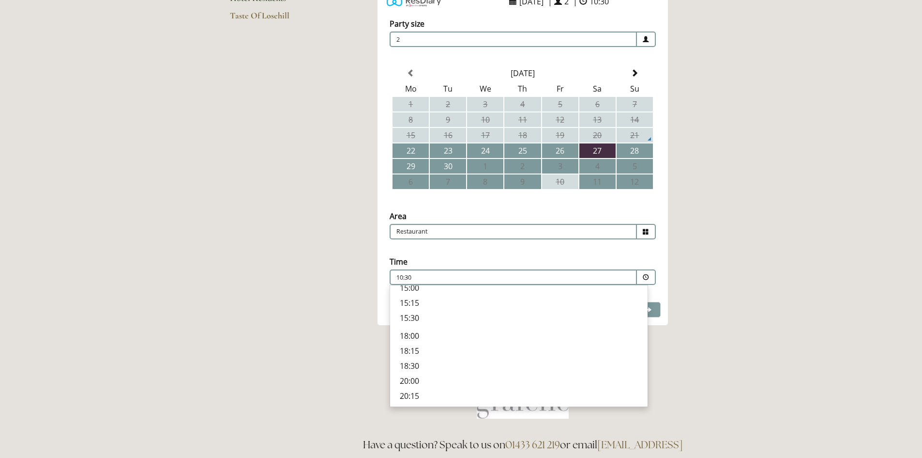
scroll to position [290, 0]
click at [408, 356] on p "18:30" at bounding box center [519, 355] width 238 height 11
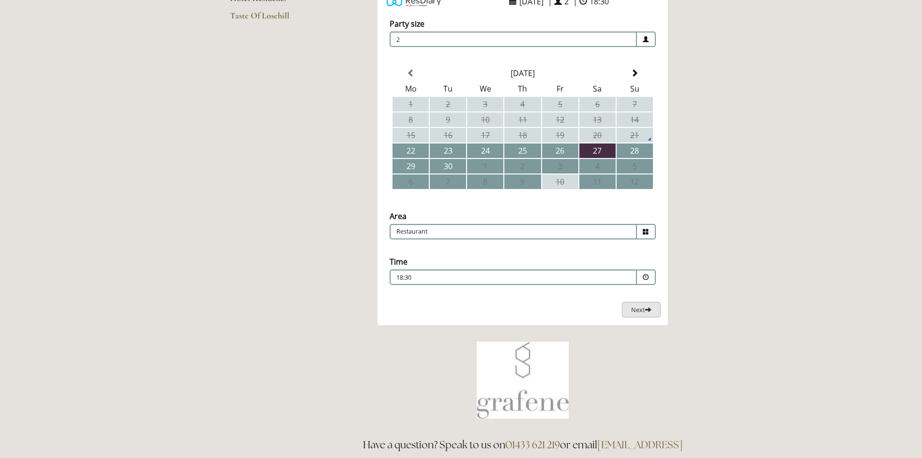
click at [644, 308] on span "Next" at bounding box center [641, 309] width 20 height 9
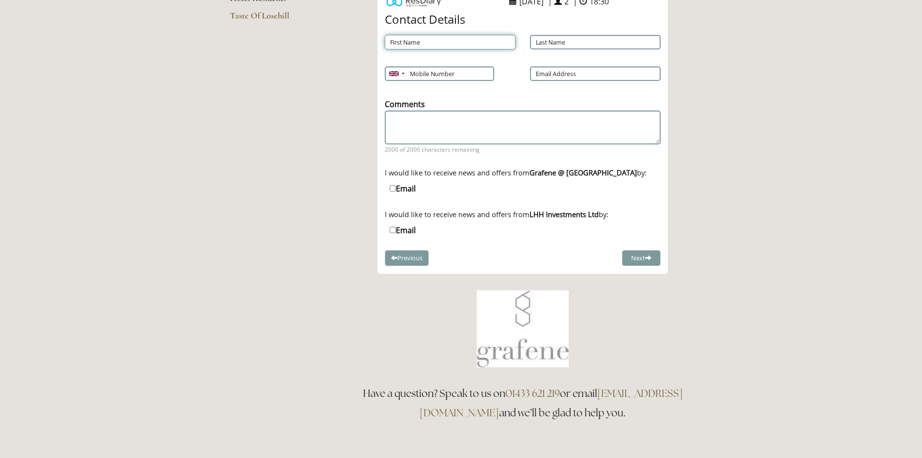
click at [416, 43] on input "First Name" at bounding box center [450, 42] width 131 height 15
type input "DEE"
type input "[PERSON_NAME]"
type input "07881783037"
type input "[EMAIL_ADDRESS][DOMAIN_NAME]"
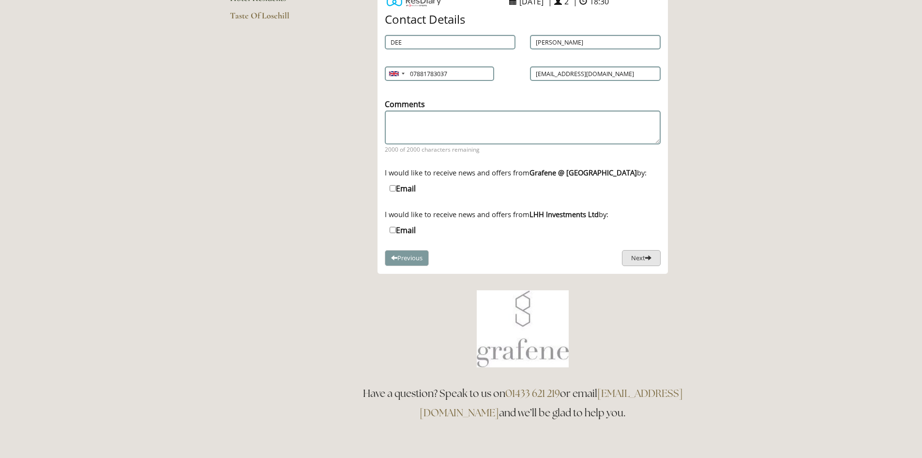
click at [637, 259] on button "Next" at bounding box center [641, 258] width 39 height 16
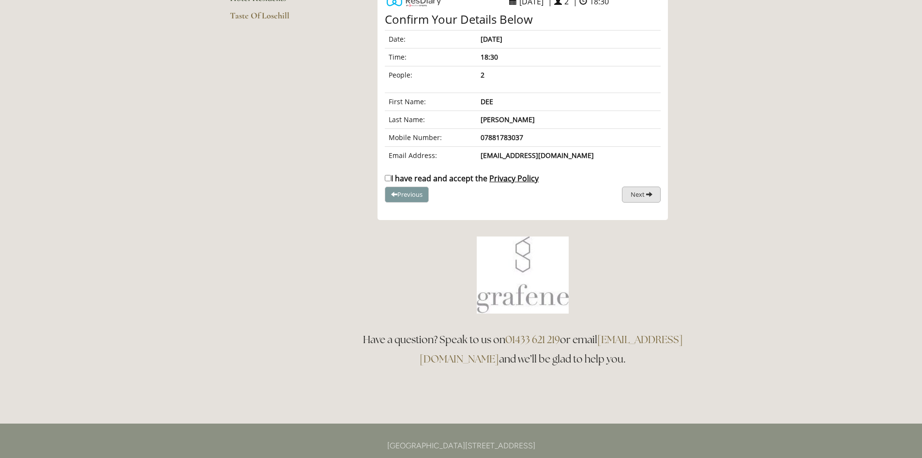
click at [638, 197] on span "Next" at bounding box center [638, 194] width 14 height 9
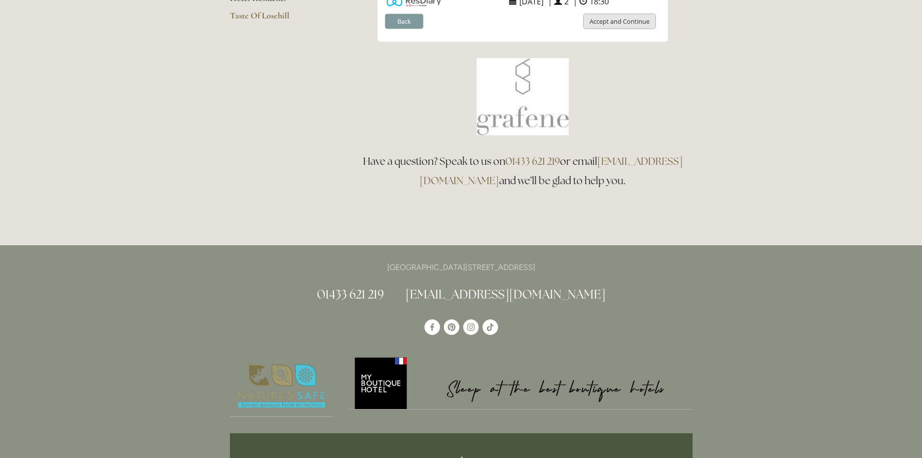
click at [604, 21] on button "Accept and Continue" at bounding box center [619, 22] width 73 height 16
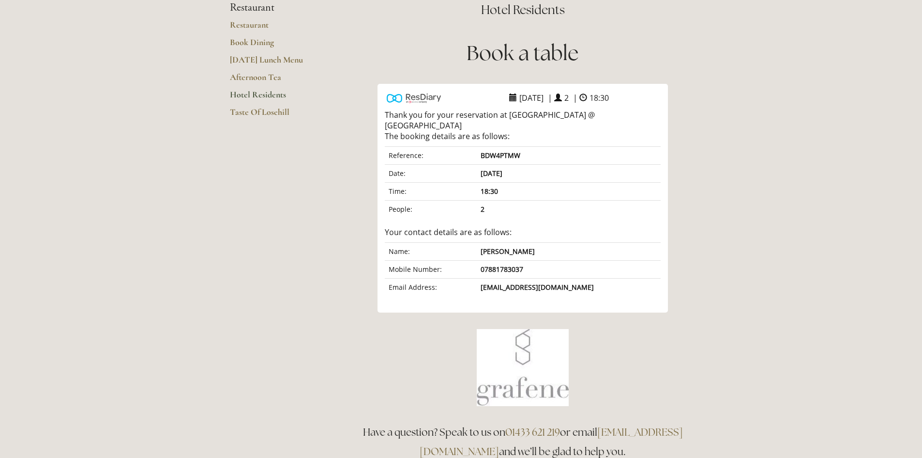
scroll to position [97, 0]
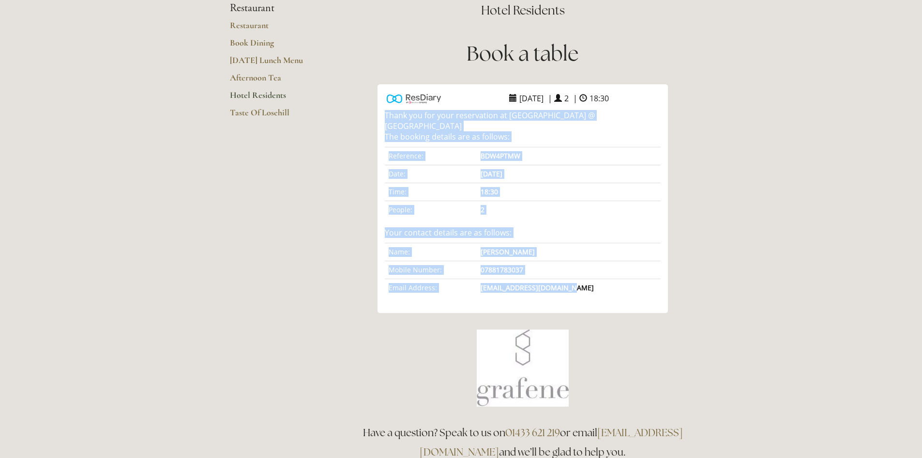
drag, startPoint x: 387, startPoint y: 119, endPoint x: 577, endPoint y: 266, distance: 240.8
click at [580, 275] on div "Thank you for your reservation at Grafene @ Losehill House The booking details …" at bounding box center [523, 203] width 276 height 186
copy div "Thank you for your reservation at Grafene @ Losehill House The booking details …"
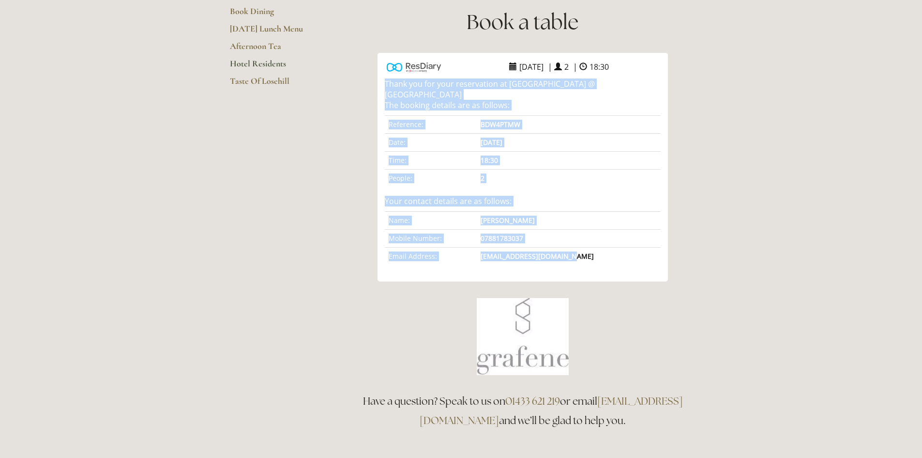
scroll to position [145, 0]
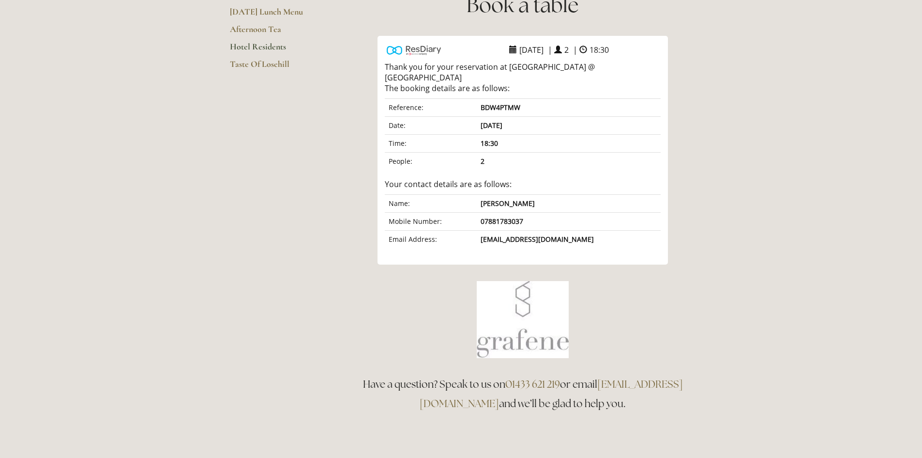
click at [813, 270] on div "Rooms Rooms Your Stay Book a stay Offers Spa" at bounding box center [461, 446] width 922 height 1182
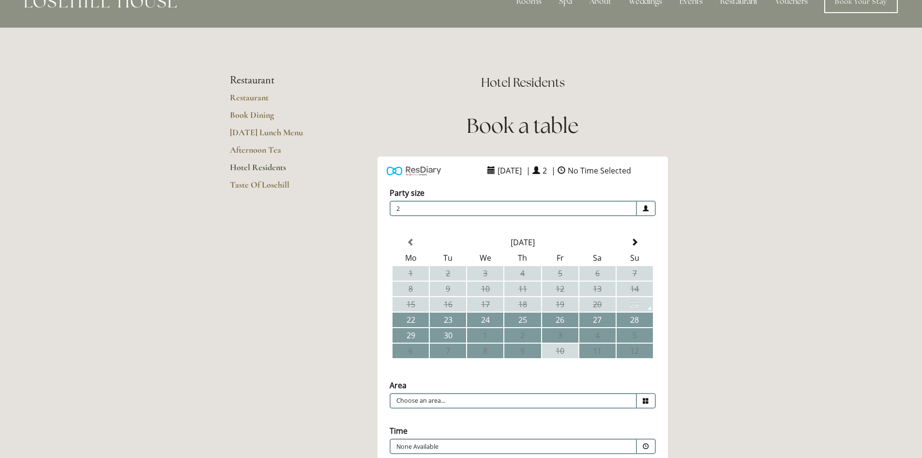
scroll to position [48, 0]
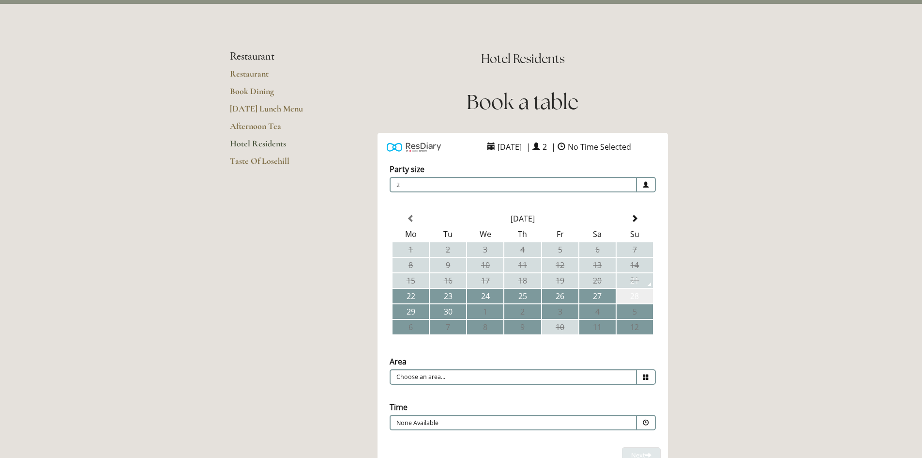
click at [633, 297] on td "28" at bounding box center [635, 296] width 36 height 15
click at [649, 374] on icon at bounding box center [646, 377] width 6 height 6
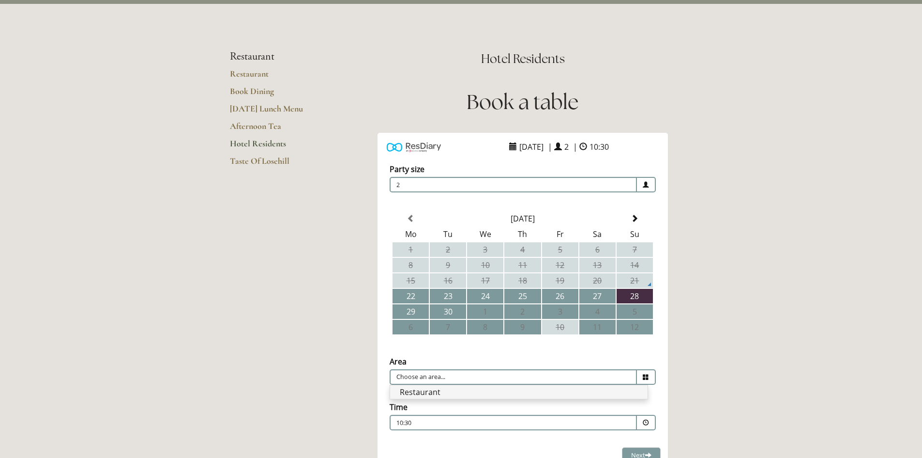
click at [413, 392] on li "Restaurant" at bounding box center [519, 392] width 258 height 14
type input "Restaurant"
click at [646, 419] on span at bounding box center [646, 422] width 6 height 6
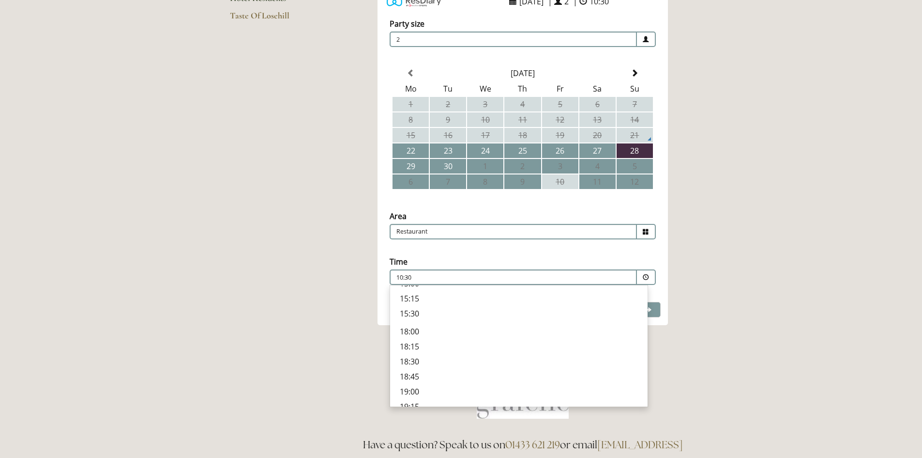
scroll to position [290, 0]
click at [404, 401] on p "19:15" at bounding box center [519, 400] width 238 height 11
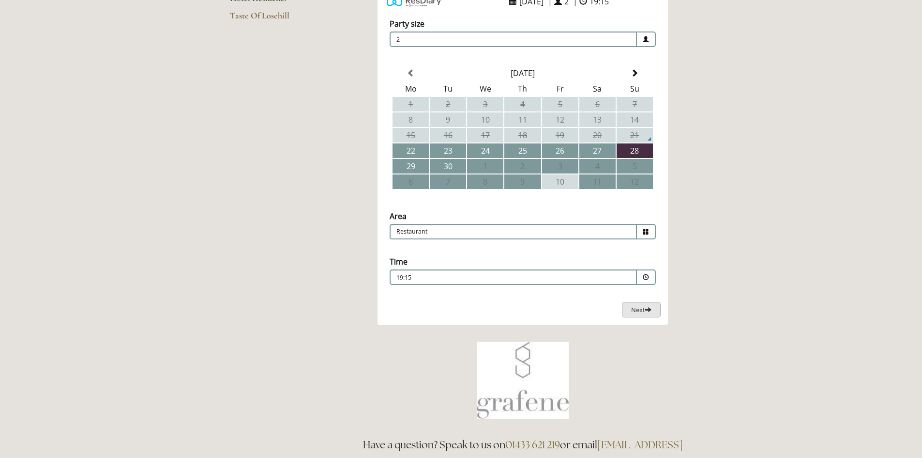
click at [632, 312] on span "Next" at bounding box center [641, 309] width 20 height 9
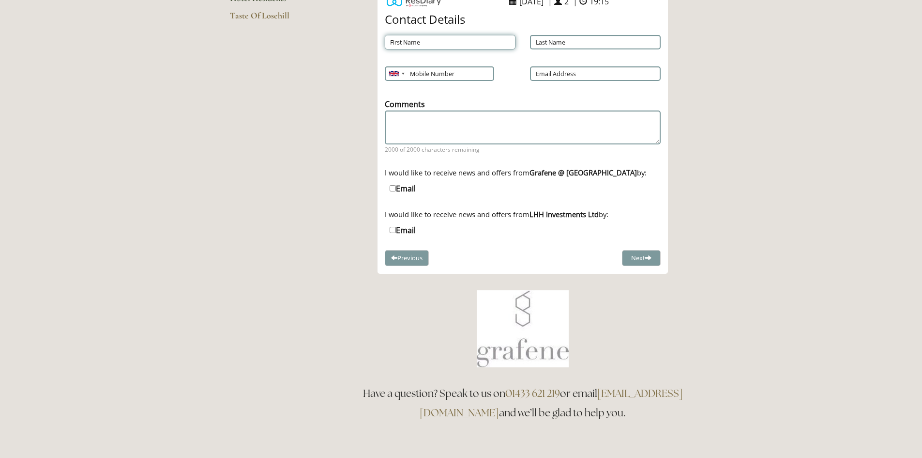
click at [427, 46] on input "First Name" at bounding box center [450, 42] width 131 height 15
type input "DEE"
type input "[PERSON_NAME]"
type input "07881783037"
type input "[EMAIL_ADDRESS][DOMAIN_NAME]"
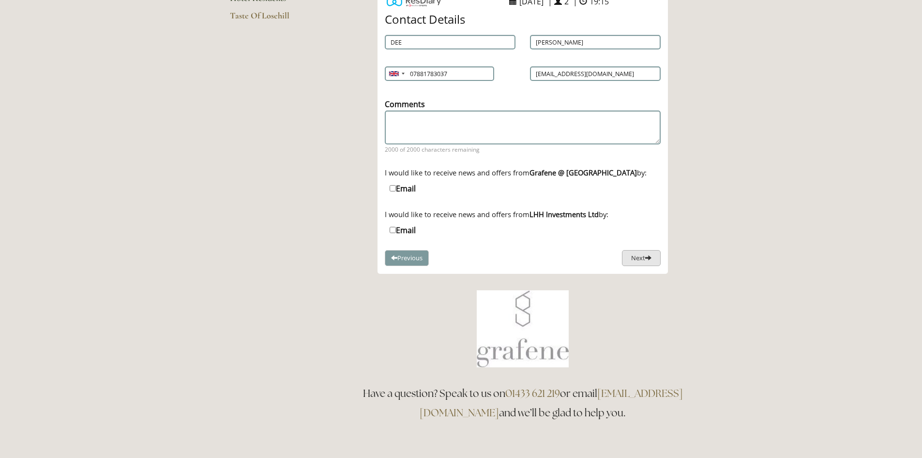
click at [633, 258] on button "Next" at bounding box center [641, 258] width 39 height 16
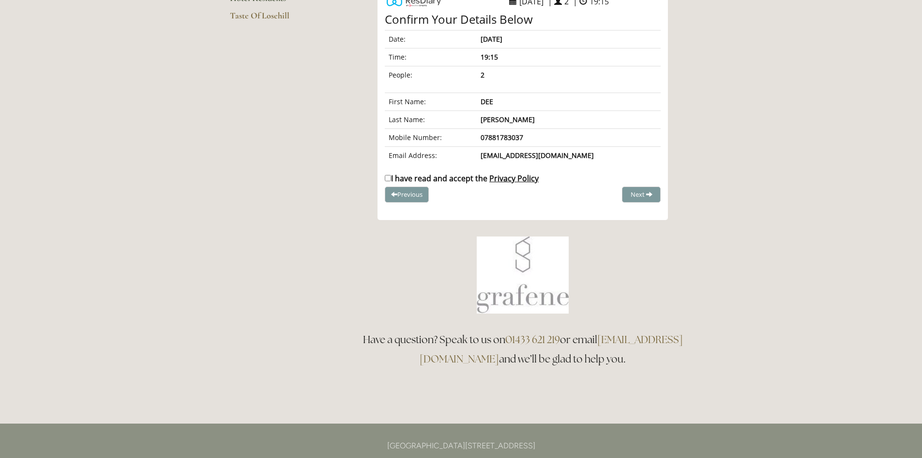
click at [387, 179] on input "I have read and accept the Privacy Policy" at bounding box center [388, 178] width 6 height 6
checkbox input "true"
click at [612, 194] on span "Complete Booking" at bounding box center [620, 194] width 53 height 9
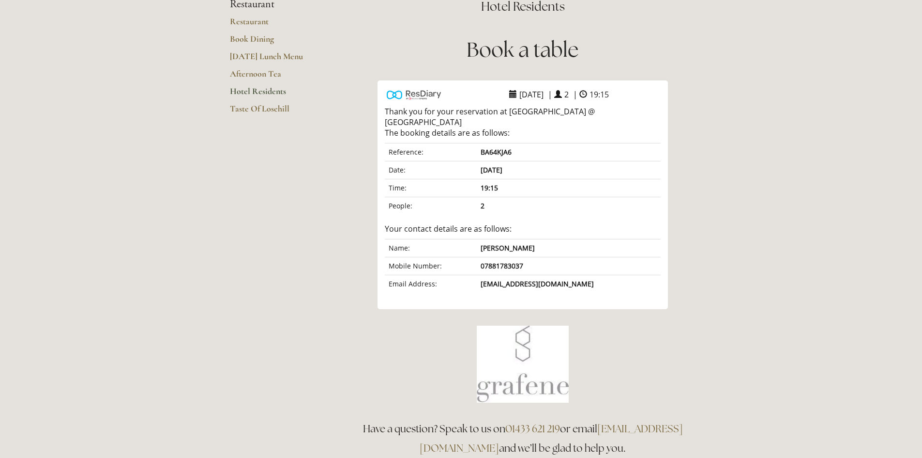
scroll to position [97, 0]
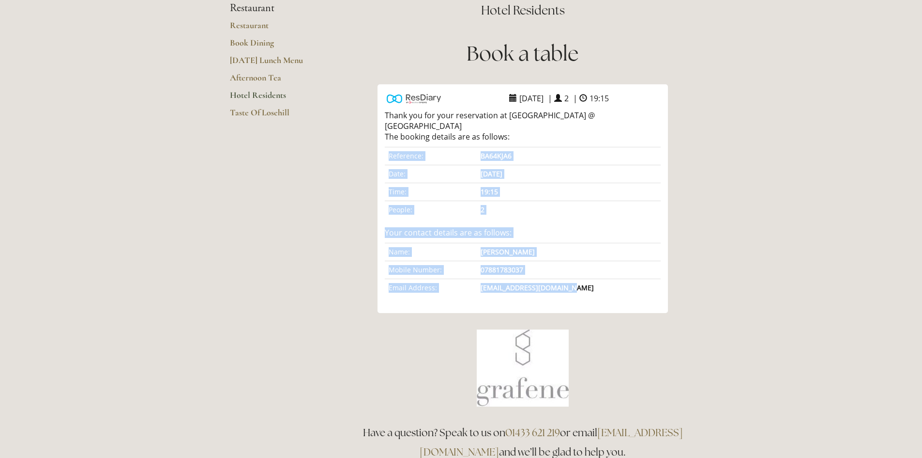
drag, startPoint x: 389, startPoint y: 144, endPoint x: 611, endPoint y: 276, distance: 258.3
click at [611, 276] on div "Reference: BA64KJA6 Date: 28 September 2025 Time: 19:15 People: 2 Your contact …" at bounding box center [523, 203] width 276 height 186
copy div "Reference: BA64KJA6 Date: 28 September 2025 Time: 19:15 People: 2 Your contact …"
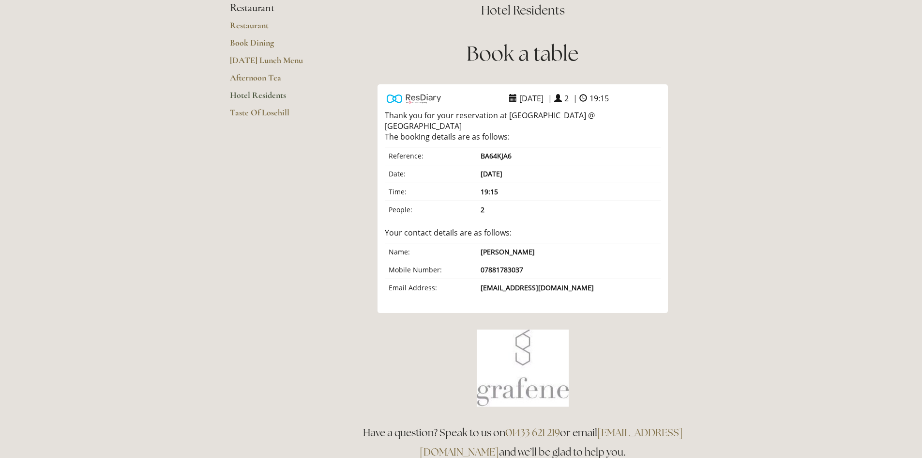
drag, startPoint x: 616, startPoint y: 209, endPoint x: 592, endPoint y: 221, distance: 27.1
click at [592, 227] on div "Your contact details are as follows:" at bounding box center [523, 232] width 290 height 11
drag, startPoint x: 406, startPoint y: 116, endPoint x: 377, endPoint y: 120, distance: 28.8
click at [378, 121] on div "Thank you for your reservation at Grafene @ Losehill House The booking details …" at bounding box center [523, 126] width 290 height 32
drag, startPoint x: 377, startPoint y: 116, endPoint x: 399, endPoint y: 111, distance: 23.2
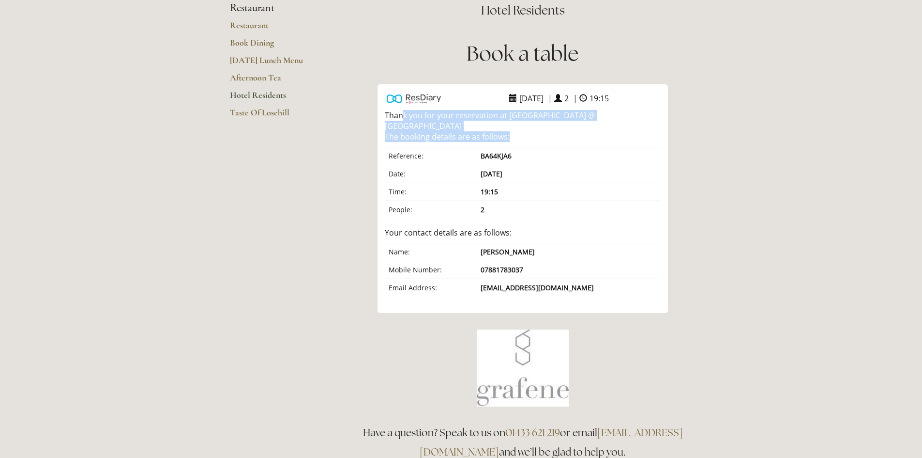
click at [401, 111] on div "ResDiary Widget 28 September 2025 | 2 | 19:15 Choose a Venue" at bounding box center [522, 198] width 339 height 229
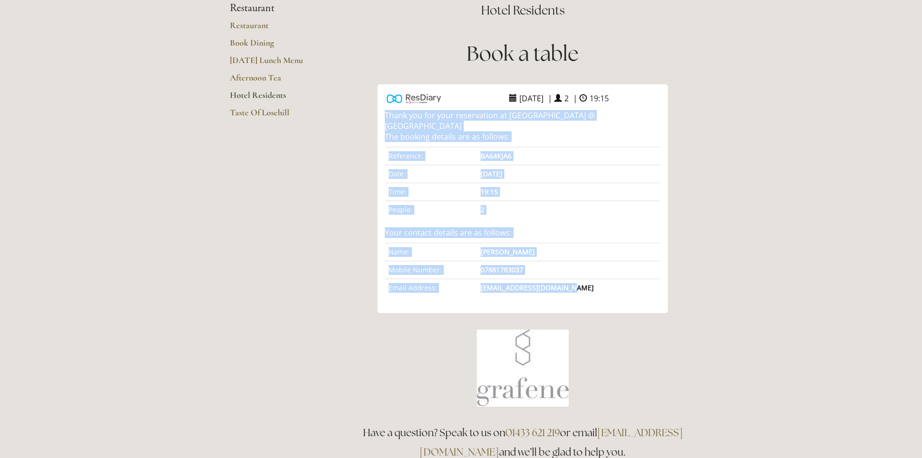
drag, startPoint x: 395, startPoint y: 114, endPoint x: 598, endPoint y: 274, distance: 258.7
click at [598, 274] on div "Thank you for your reservation at Grafene @ Losehill House The booking details …" at bounding box center [523, 203] width 276 height 186
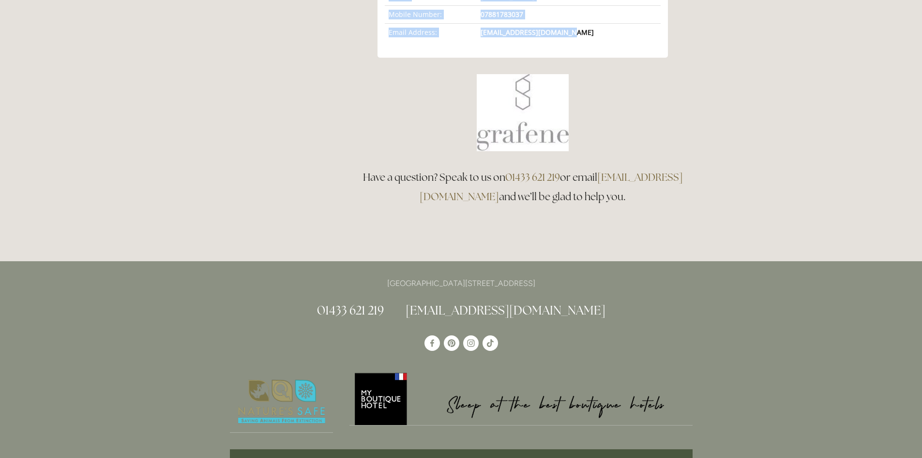
scroll to position [351, 0]
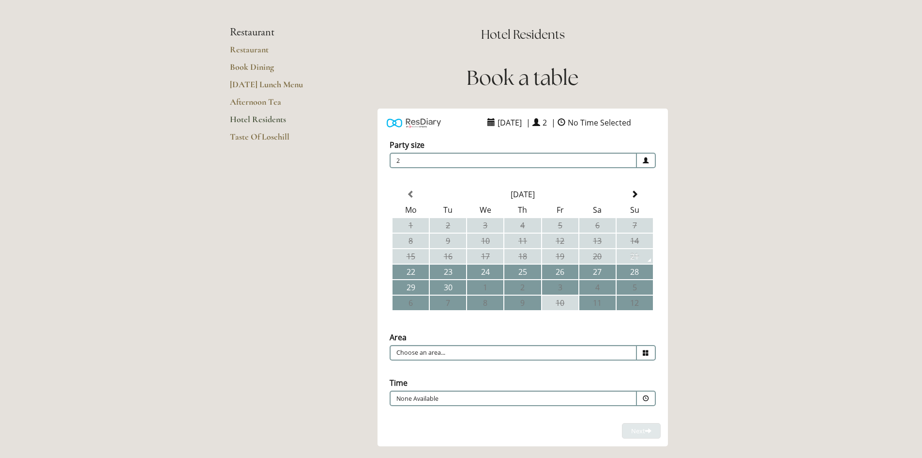
scroll to position [97, 0]
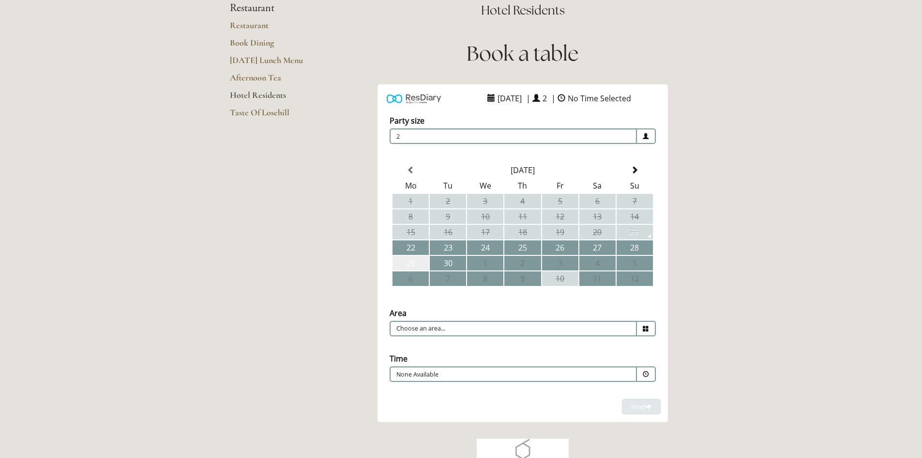
click at [411, 262] on td "29" at bounding box center [411, 263] width 36 height 15
click at [646, 327] on icon at bounding box center [646, 328] width 6 height 6
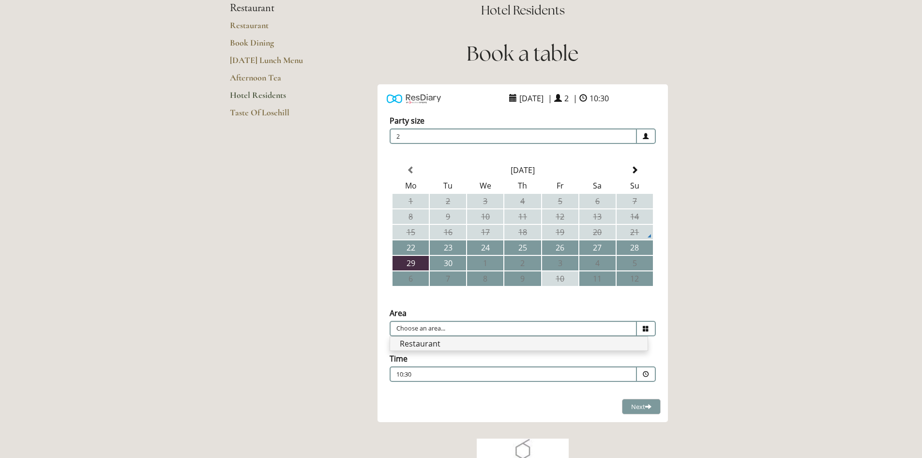
click at [417, 343] on li "Restaurant" at bounding box center [519, 343] width 258 height 14
type input "Restaurant"
click at [643, 371] on span at bounding box center [646, 374] width 6 height 6
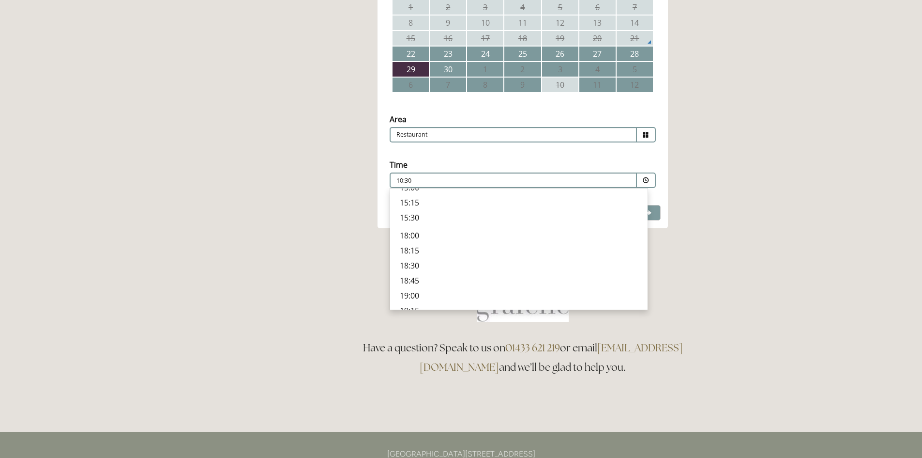
scroll to position [290, 0]
click at [414, 306] on p "19:15" at bounding box center [519, 303] width 238 height 11
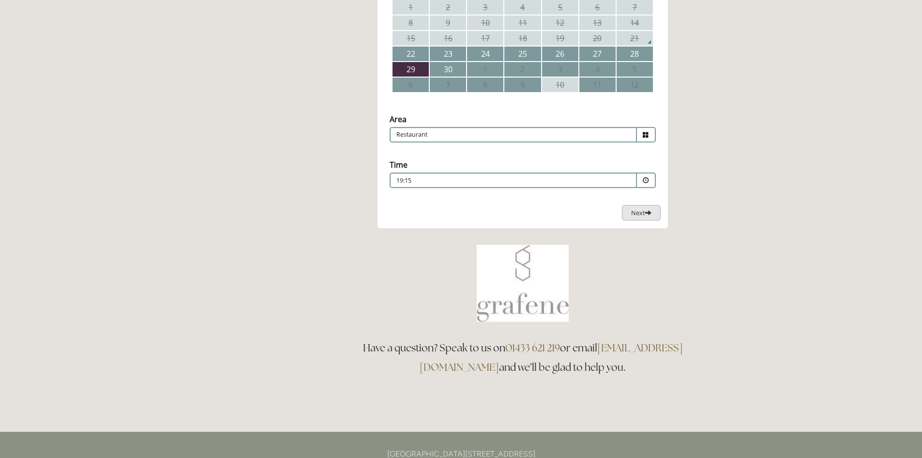
click at [647, 214] on span at bounding box center [648, 212] width 6 height 6
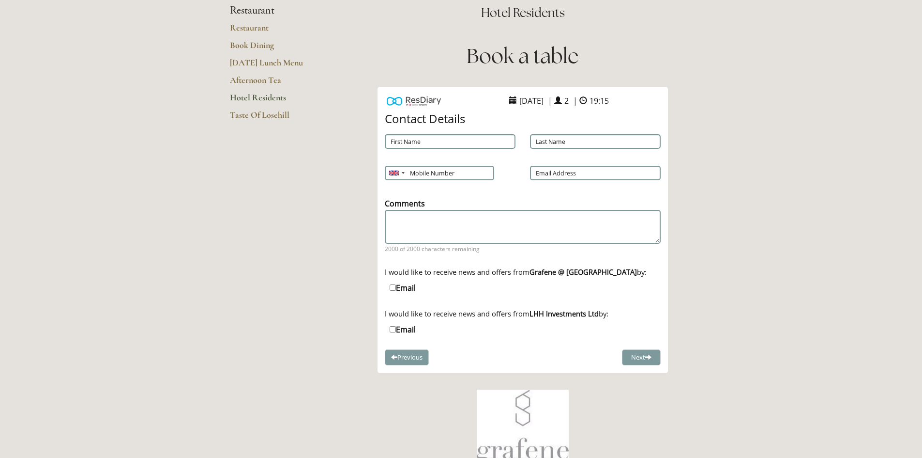
scroll to position [94, 0]
click at [466, 139] on input "First Name" at bounding box center [450, 142] width 131 height 15
type input "DEE"
type input "[PERSON_NAME]"
type input "07881783037"
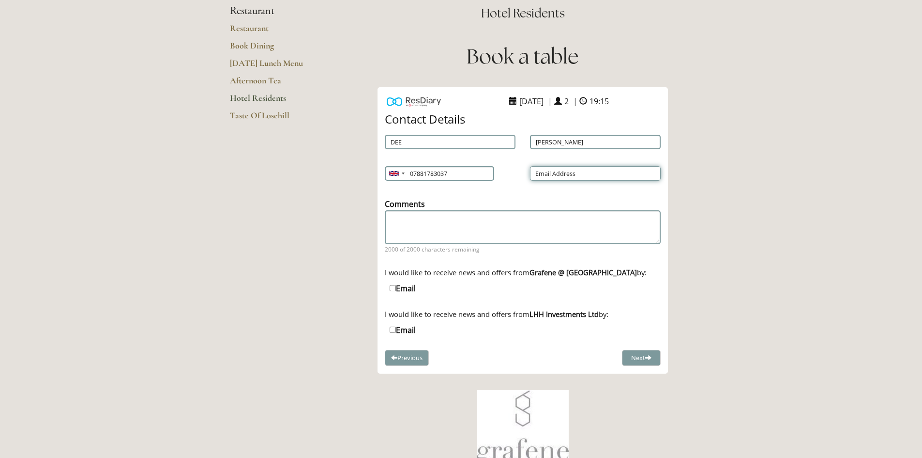
type input "[EMAIL_ADDRESS][DOMAIN_NAME]"
click at [642, 358] on button "Next" at bounding box center [641, 358] width 39 height 16
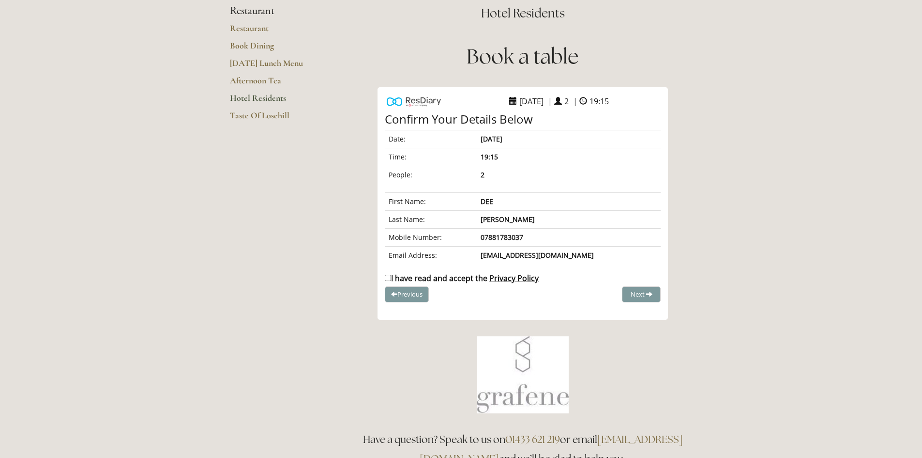
click at [384, 278] on div "I have read and accept the Privacy Policy" at bounding box center [523, 279] width 290 height 13
click at [387, 278] on input "I have read and accept the Privacy Policy" at bounding box center [388, 278] width 6 height 6
checkbox input "true"
click at [610, 296] on span "Complete Booking" at bounding box center [620, 294] width 53 height 9
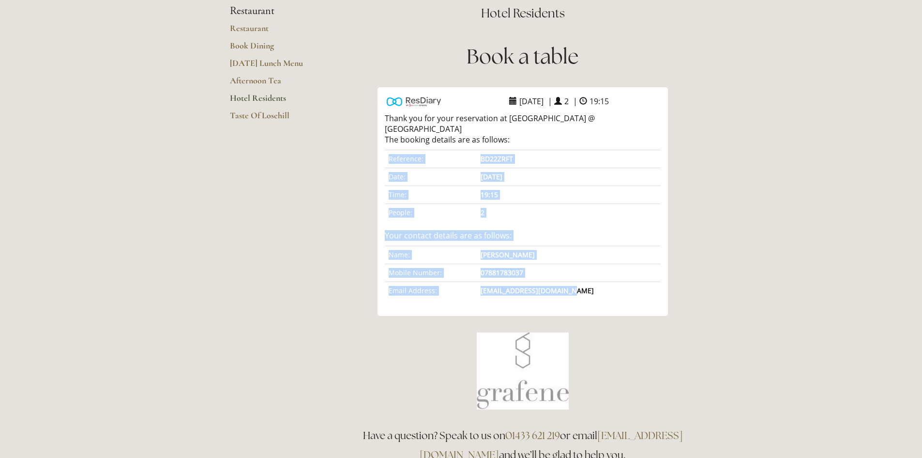
drag, startPoint x: 381, startPoint y: 91, endPoint x: 626, endPoint y: 287, distance: 313.5
click at [626, 287] on div "[DATE] | 2 | 19:15 Choose a Venue" at bounding box center [523, 201] width 290 height 229
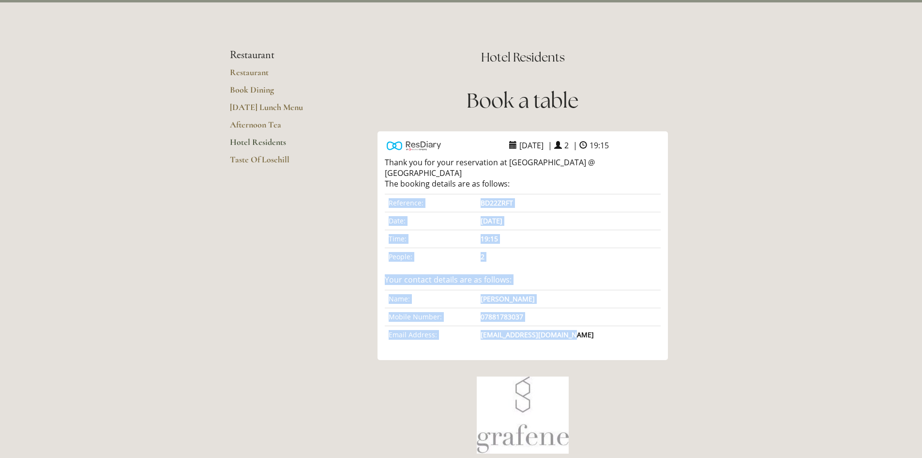
scroll to position [46, 0]
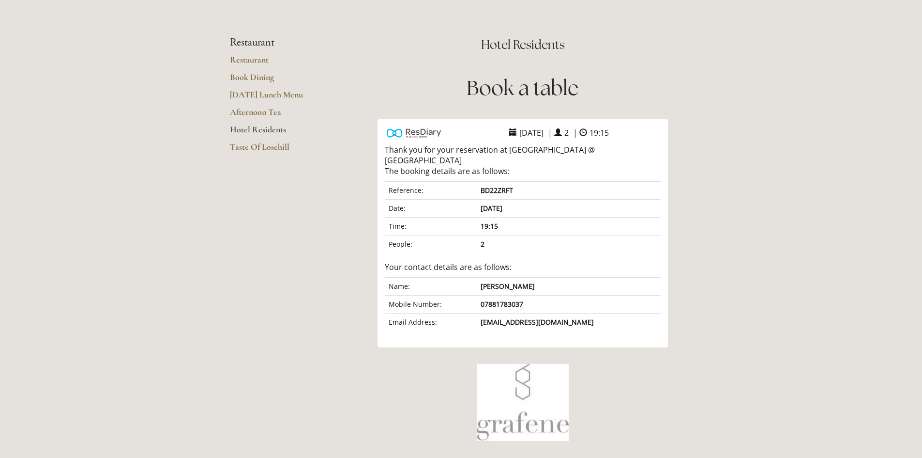
scroll to position [0, 0]
